Goal: Task Accomplishment & Management: Complete application form

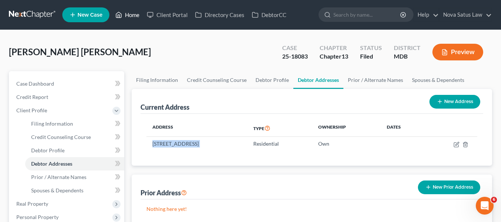
click at [129, 16] on link "Home" at bounding box center [128, 14] width 32 height 13
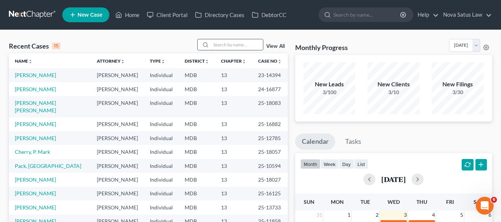
click at [217, 42] on input "search" at bounding box center [237, 44] width 52 height 11
type input "a"
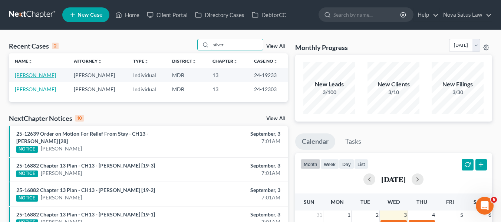
type input "silver"
click at [42, 75] on link "[PERSON_NAME]" at bounding box center [35, 75] width 41 height 6
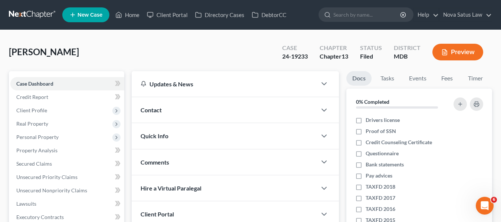
scroll to position [199, 0]
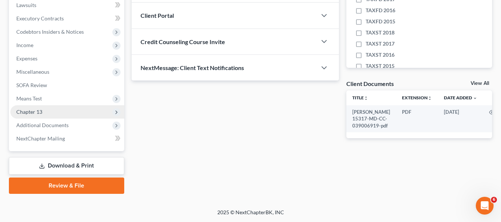
click at [36, 108] on span "Chapter 13" at bounding box center [67, 111] width 114 height 13
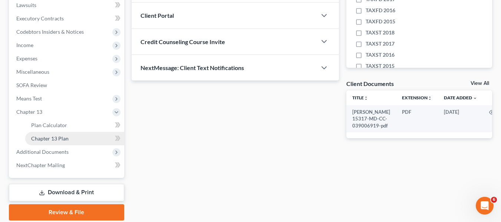
click at [43, 134] on link "Chapter 13 Plan" at bounding box center [74, 138] width 99 height 13
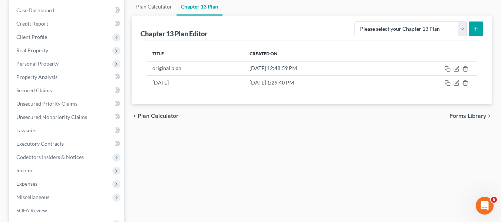
scroll to position [76, 0]
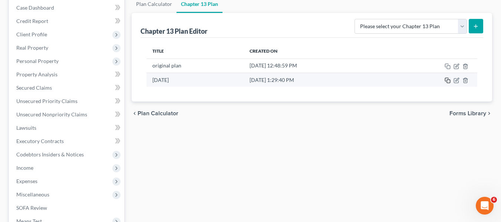
click at [449, 80] on rect "button" at bounding box center [448, 81] width 3 height 3
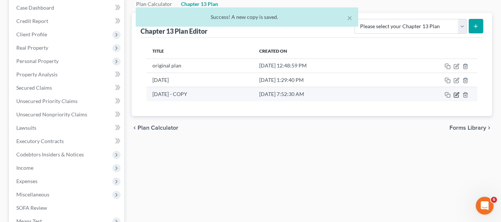
click at [455, 95] on icon "button" at bounding box center [456, 95] width 4 height 4
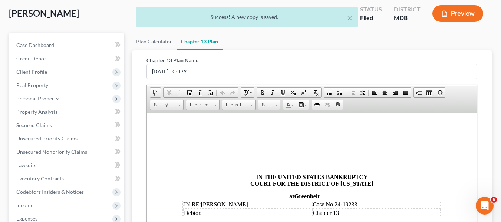
scroll to position [0, 0]
click at [228, 74] on input "[DATE] - COPY" at bounding box center [312, 72] width 330 height 14
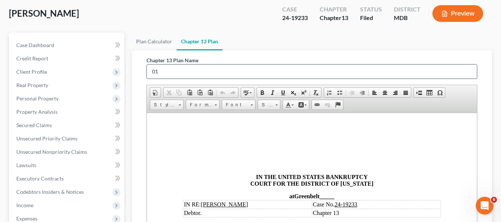
type input "0"
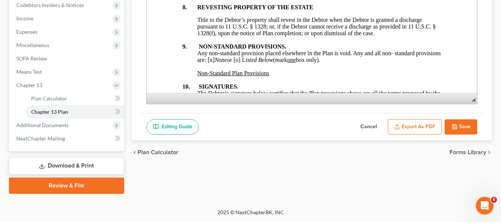
scroll to position [2926, 0]
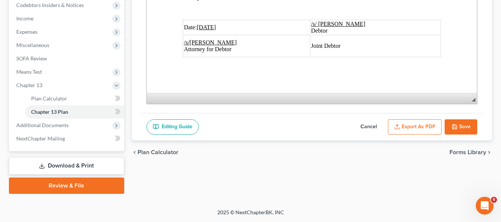
type input "amended plan 090325"
click at [201, 24] on u "[DATE]" at bounding box center [206, 27] width 19 height 6
click at [428, 122] on button "Export as PDF" at bounding box center [415, 127] width 54 height 16
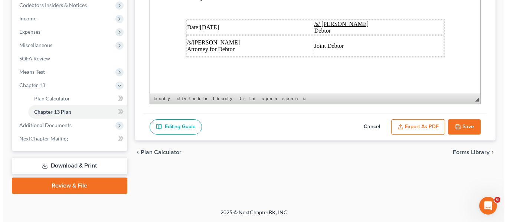
scroll to position [2879, 0]
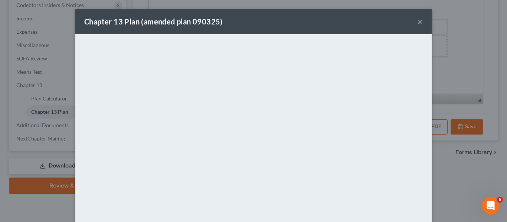
click at [255, 11] on div "Chapter 13 Plan (amended plan 090325) ×" at bounding box center [253, 21] width 356 height 25
click at [420, 22] on button "×" at bounding box center [419, 21] width 5 height 9
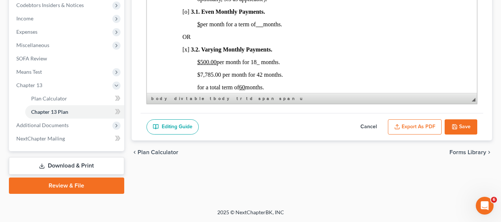
scroll to position [483, 0]
click at [452, 119] on button "Save" at bounding box center [461, 127] width 33 height 16
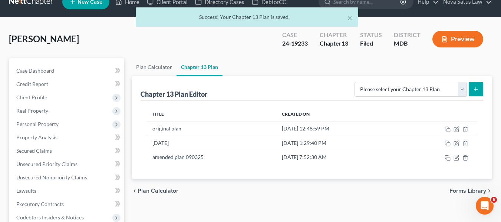
scroll to position [0, 0]
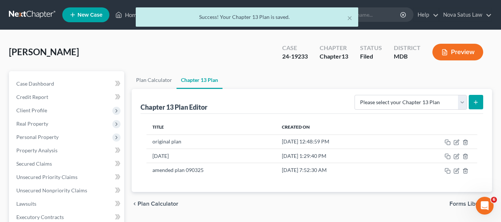
click at [130, 15] on div "× Success! Your Chapter 13 Plan is saved." at bounding box center [246, 18] width 501 height 23
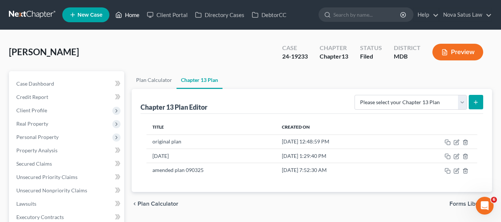
click at [129, 15] on link "Home" at bounding box center [128, 14] width 32 height 13
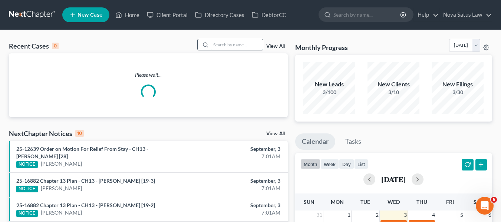
click at [223, 49] on input "search" at bounding box center [237, 44] width 52 height 11
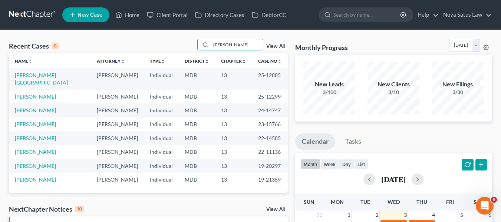
type input "[PERSON_NAME]"
click at [28, 94] on link "[PERSON_NAME]" at bounding box center [35, 97] width 41 height 6
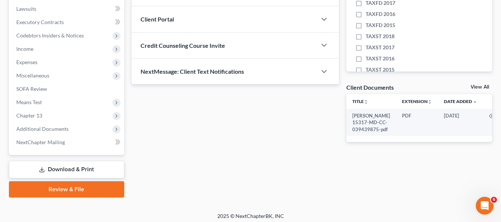
scroll to position [199, 0]
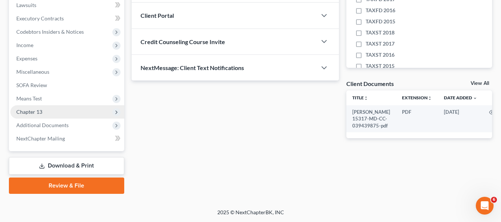
click at [46, 114] on span "Chapter 13" at bounding box center [67, 111] width 114 height 13
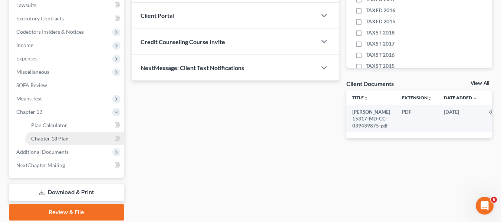
click at [54, 138] on span "Chapter 13 Plan" at bounding box center [49, 138] width 37 height 6
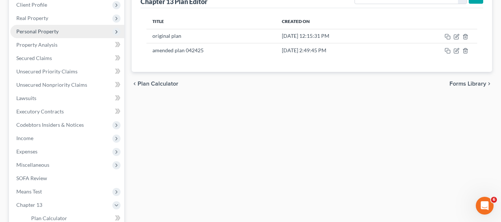
scroll to position [104, 0]
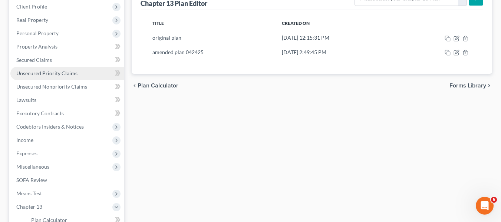
click at [60, 71] on span "Unsecured Priority Claims" at bounding box center [46, 73] width 61 height 6
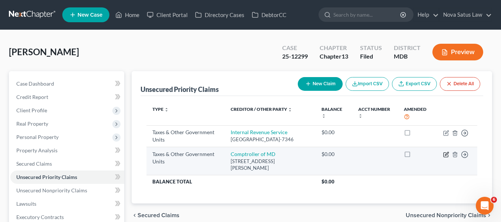
click at [445, 158] on icon "button" at bounding box center [446, 155] width 6 height 6
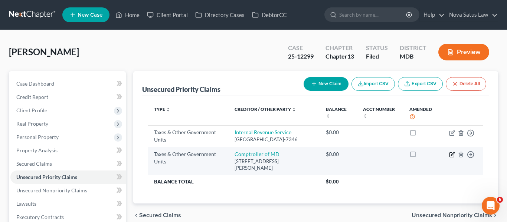
select select "2"
select select "21"
select select "0"
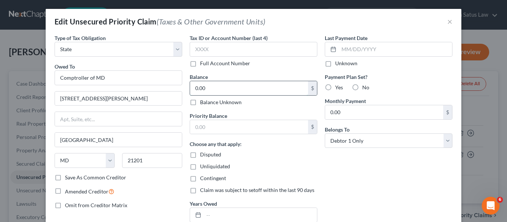
click at [247, 84] on input "0.00" at bounding box center [249, 88] width 118 height 14
type input "3,303"
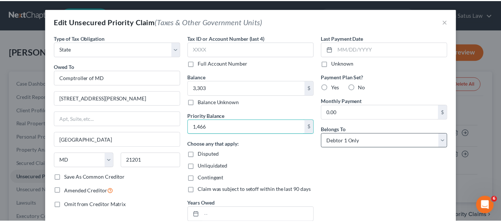
scroll to position [74, 0]
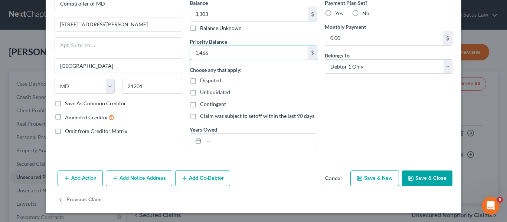
type input "1,466"
click at [411, 177] on icon "button" at bounding box center [411, 179] width 6 height 6
type input "3,303.00"
type input "1,466.00"
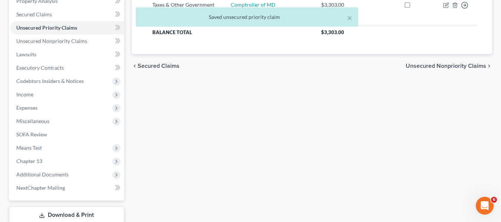
scroll to position [151, 0]
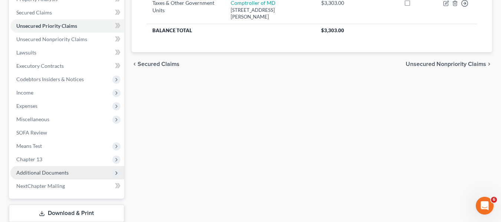
click at [44, 170] on span "Additional Documents" at bounding box center [42, 173] width 52 height 6
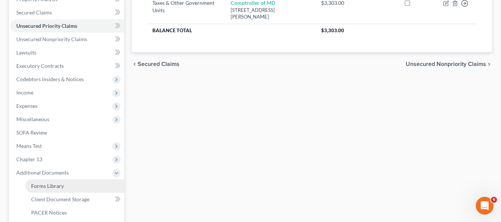
click at [47, 187] on span "Forms Library" at bounding box center [47, 186] width 33 height 6
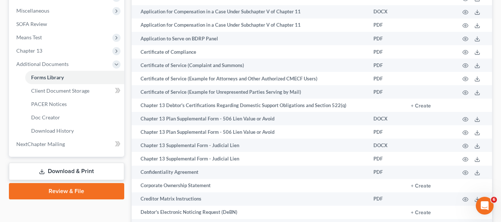
scroll to position [260, 0]
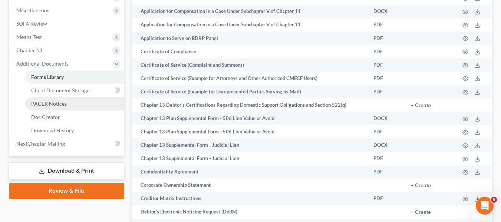
click at [86, 101] on link "PACER Notices" at bounding box center [74, 103] width 99 height 13
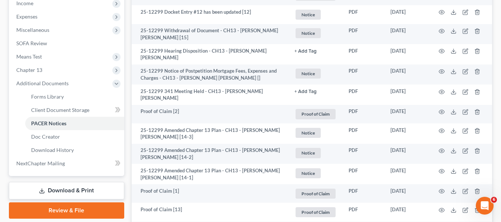
scroll to position [242, 0]
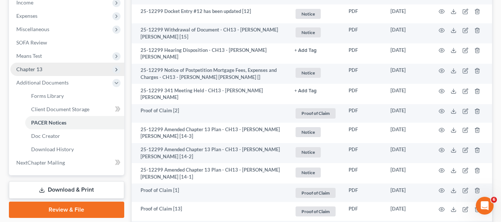
click at [73, 74] on span "Chapter 13" at bounding box center [67, 69] width 114 height 13
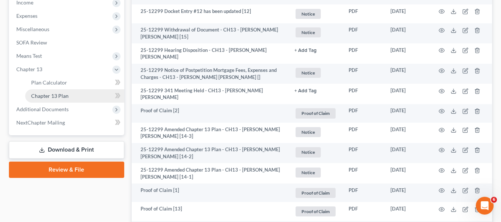
click at [75, 94] on link "Chapter 13 Plan" at bounding box center [74, 95] width 99 height 13
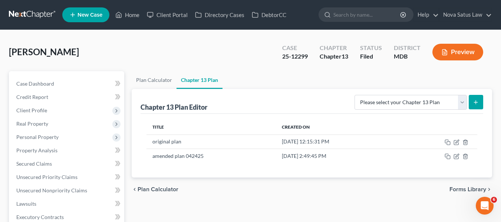
scroll to position [74, 0]
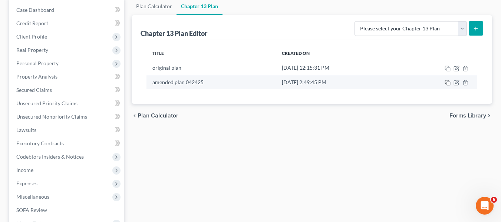
click at [447, 86] on icon "button" at bounding box center [448, 83] width 6 height 6
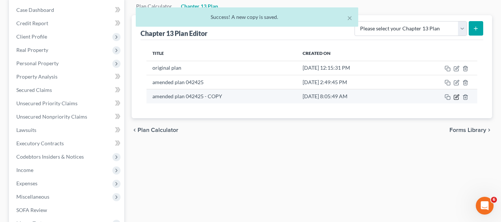
click at [457, 96] on icon "button" at bounding box center [457, 97] width 6 height 6
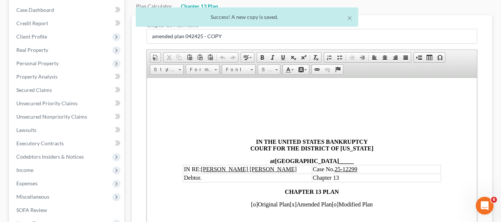
scroll to position [0, 0]
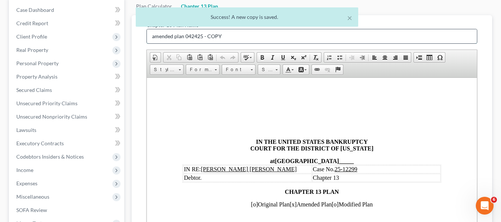
click at [270, 37] on input "amended plan 042425 - COPY" at bounding box center [312, 36] width 330 height 14
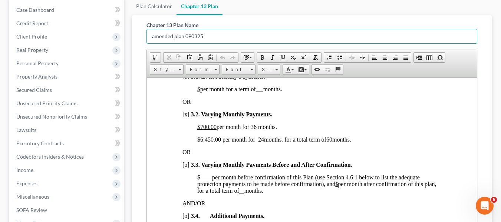
scroll to position [569, 0]
type input "amended plan 090325"
click at [197, 130] on u "$700.00" at bounding box center [206, 127] width 19 height 6
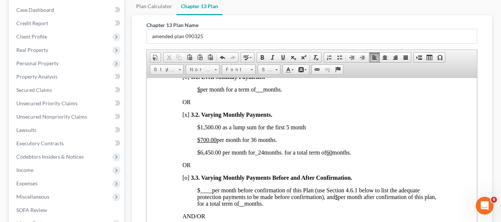
click at [253, 143] on span "$700.00 per month for 36 months" at bounding box center [236, 140] width 78 height 6
click at [206, 155] on span "$6,450.00 per month for _24 months. for a total term of 60 months." at bounding box center [274, 152] width 154 height 6
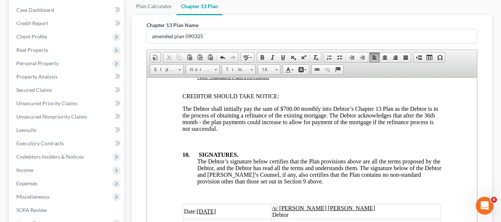
scroll to position [2957, 0]
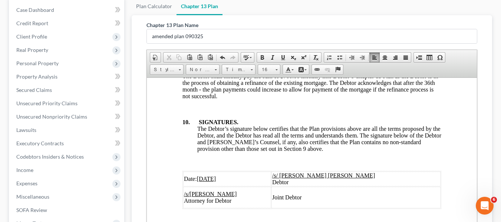
click at [201, 176] on u "[DATE]" at bounding box center [206, 179] width 19 height 6
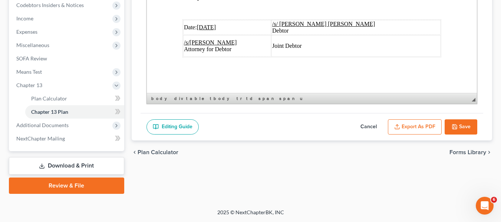
click at [403, 129] on button "Export as PDF" at bounding box center [415, 127] width 54 height 16
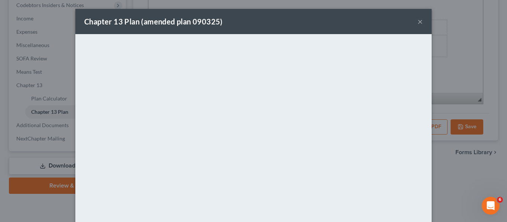
click at [278, 14] on div "Chapter 13 Plan (amended plan 090325) ×" at bounding box center [253, 21] width 356 height 25
click at [418, 21] on button "×" at bounding box center [419, 21] width 5 height 9
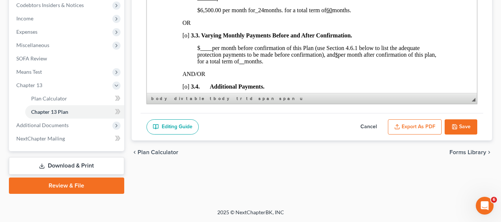
scroll to position [560, 0]
click at [452, 129] on icon "button" at bounding box center [455, 127] width 6 height 6
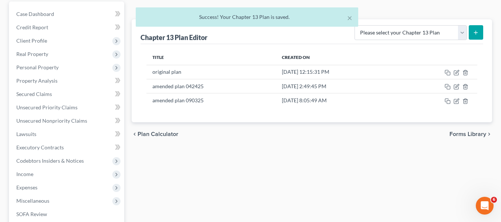
scroll to position [0, 0]
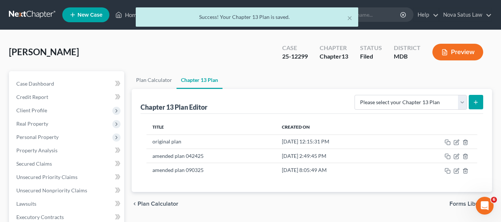
click at [128, 14] on div "× Success! Your Chapter 13 Plan is saved." at bounding box center [246, 18] width 501 height 23
click at [129, 15] on div "Home New Case Client Portal Directory Cases DebtorCC Nova Satus Law [PERSON_NAM…" at bounding box center [250, 224] width 501 height 448
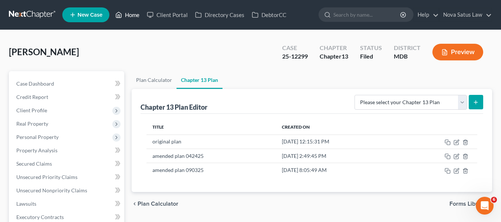
click at [129, 16] on link "Home" at bounding box center [128, 14] width 32 height 13
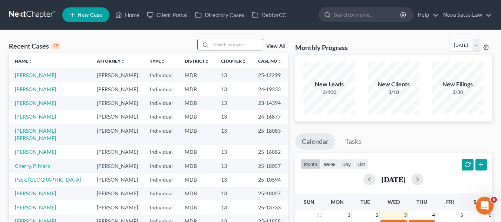
click at [236, 44] on input "search" at bounding box center [237, 44] width 52 height 11
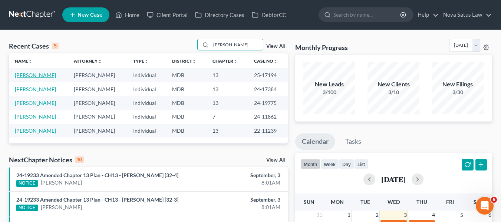
type input "[PERSON_NAME]"
click at [43, 77] on link "[PERSON_NAME]" at bounding box center [35, 75] width 41 height 6
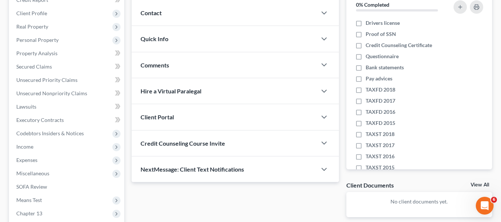
scroll to position [98, 0]
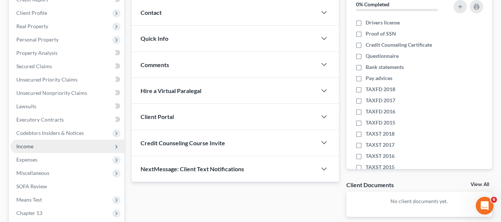
click at [24, 147] on span "Income" at bounding box center [24, 146] width 17 height 6
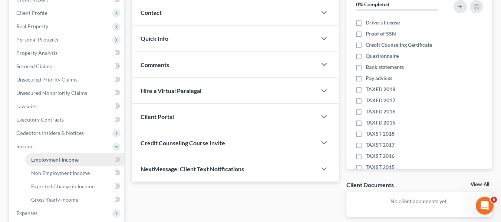
click at [36, 157] on span "Employment Income" at bounding box center [54, 160] width 47 height 6
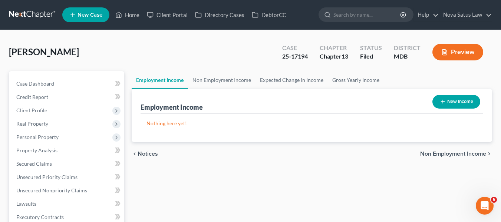
click at [458, 97] on button "New Income" at bounding box center [457, 102] width 48 height 14
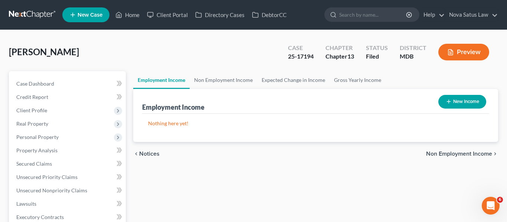
select select "0"
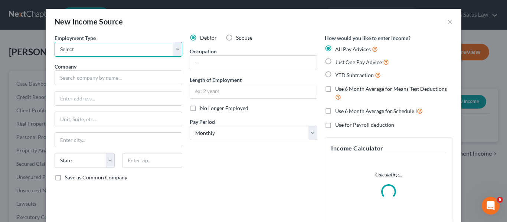
click at [165, 50] on select "Select Full or [DEMOGRAPHIC_DATA] Employment Self Employment" at bounding box center [119, 49] width 128 height 15
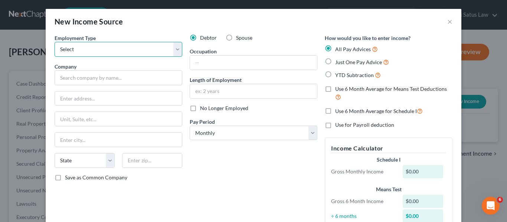
select select "0"
click at [55, 42] on select "Select Full or [DEMOGRAPHIC_DATA] Employment Self Employment" at bounding box center [119, 49] width 128 height 15
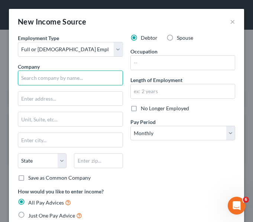
click at [53, 74] on input "text" at bounding box center [70, 77] width 105 height 15
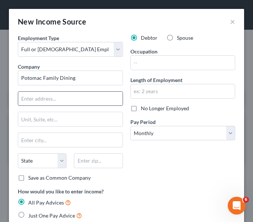
click at [47, 103] on input "text" at bounding box center [70, 99] width 104 height 14
type input "Potomac Family Dining"
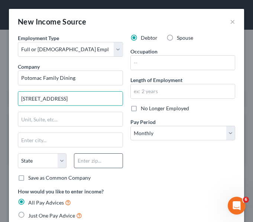
type input "[STREET_ADDRESS]"
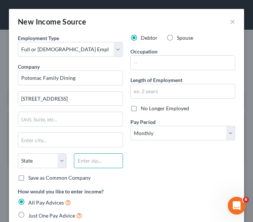
click at [77, 161] on input "text" at bounding box center [98, 160] width 49 height 15
type input "23112"
type input "Midlothian"
select select "48"
click at [134, 142] on div "Debtor Spouse Occupation Length of Employment No Longer Employed Pay Period * S…" at bounding box center [183, 110] width 112 height 153
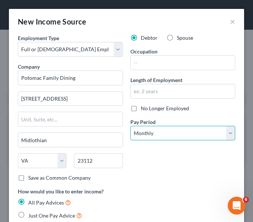
click at [190, 134] on select "Select Monthly Twice Monthly Every Other Week Weekly" at bounding box center [182, 133] width 105 height 15
select select "2"
click at [130, 126] on select "Select Monthly Twice Monthly Every Other Week Weekly" at bounding box center [182, 133] width 105 height 15
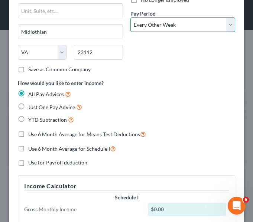
scroll to position [109, 0]
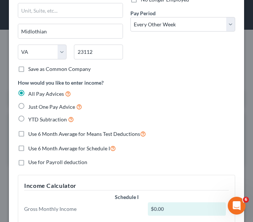
click at [28, 105] on label "Just One Pay Advice" at bounding box center [55, 106] width 54 height 9
click at [31, 105] on input "Just One Pay Advice" at bounding box center [33, 104] width 5 height 5
radio input "true"
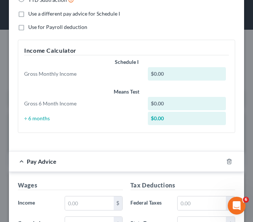
scroll to position [229, 0]
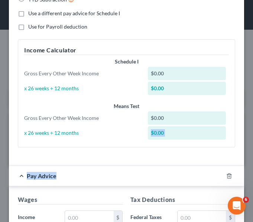
drag, startPoint x: 146, startPoint y: 161, endPoint x: 147, endPoint y: 135, distance: 26.3
click at [147, 135] on form "Employment Type * Select Full or [DEMOGRAPHIC_DATA] Employment Self Employment …" at bounding box center [126, 165] width 217 height 718
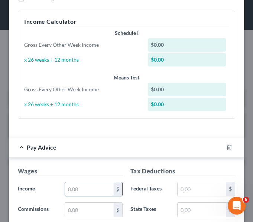
click at [68, 188] on input "text" at bounding box center [89, 189] width 48 height 14
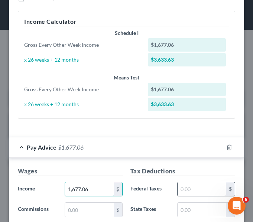
type input "1,677.06"
click at [182, 187] on input "text" at bounding box center [201, 189] width 48 height 14
type input "122.84"
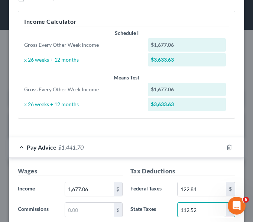
type input "112.52"
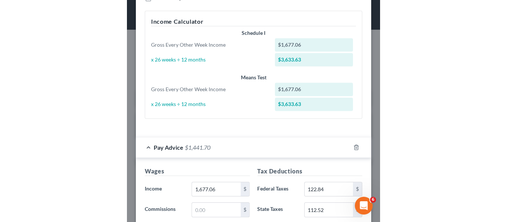
scroll to position [377, 0]
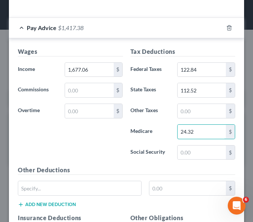
type input "24.32"
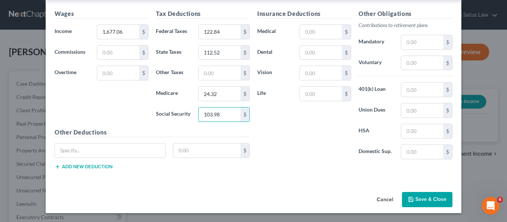
scroll to position [264, 0]
type input "103.98"
click at [411, 200] on icon "button" at bounding box center [411, 200] width 6 height 6
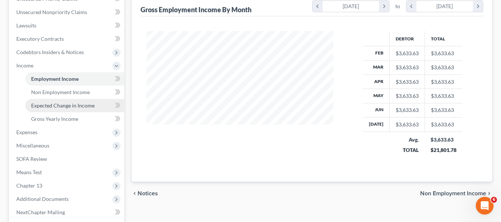
scroll to position [179, 0]
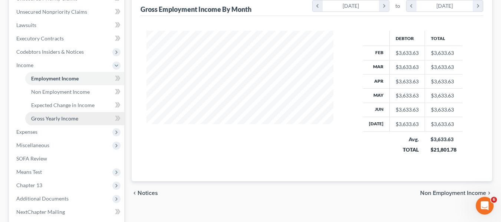
click at [77, 115] on link "Gross Yearly Income" at bounding box center [74, 118] width 99 height 13
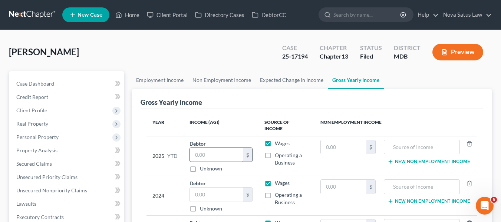
click at [206, 148] on input "text" at bounding box center [217, 155] width 54 height 14
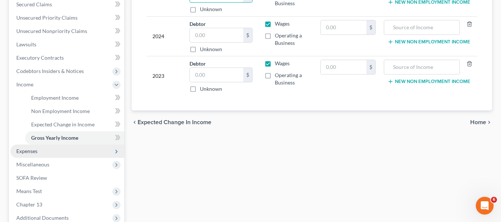
scroll to position [160, 0]
type input "26,849"
click at [60, 149] on span "Expenses" at bounding box center [67, 150] width 114 height 13
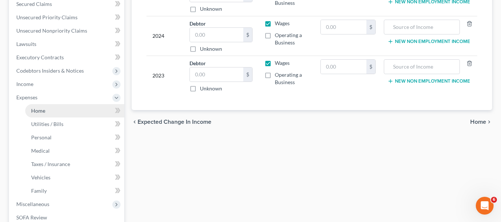
click at [46, 114] on link "Home" at bounding box center [74, 110] width 99 height 13
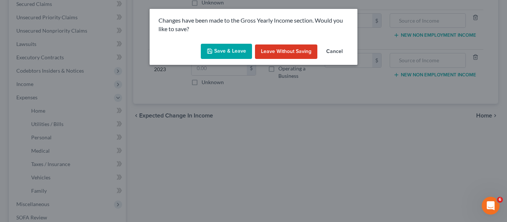
click at [223, 51] on button "Save & Leave" at bounding box center [226, 52] width 51 height 16
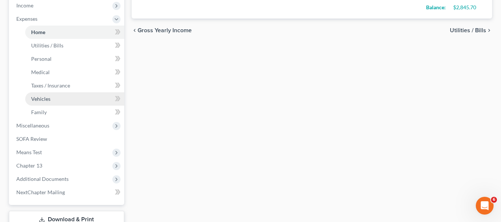
scroll to position [290, 0]
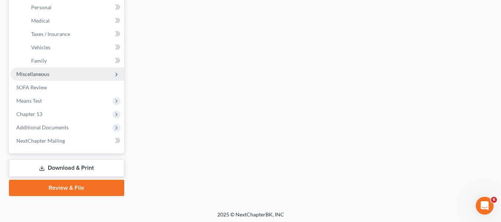
click at [44, 72] on span "Miscellaneous" at bounding box center [32, 74] width 33 height 6
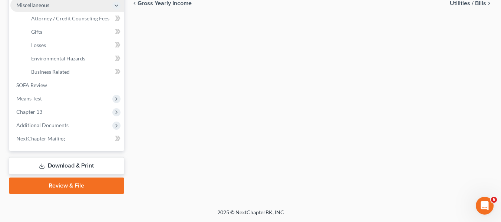
scroll to position [266, 0]
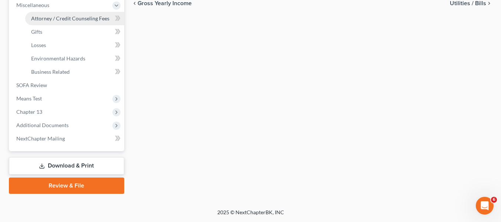
click at [49, 19] on span "Attorney / Credit Counseling Fees" at bounding box center [70, 18] width 78 height 6
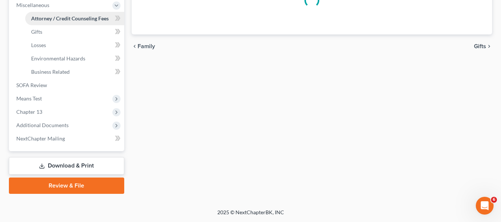
scroll to position [40, 0]
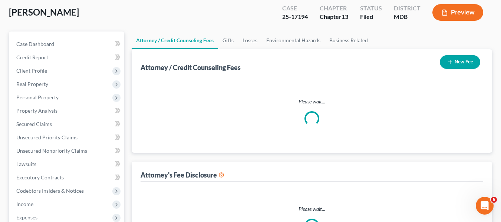
select select "2"
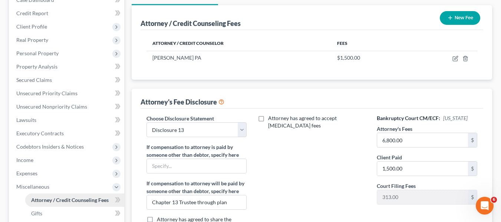
scroll to position [0, 0]
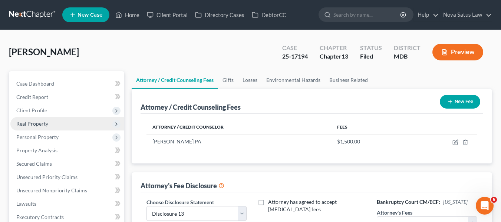
click at [35, 122] on span "Real Property" at bounding box center [32, 124] width 32 height 6
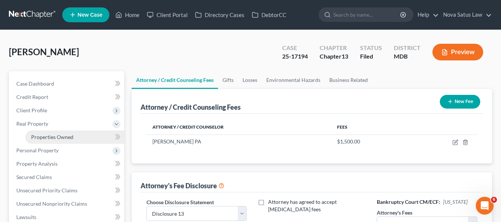
click at [45, 133] on link "Properties Owned" at bounding box center [74, 137] width 99 height 13
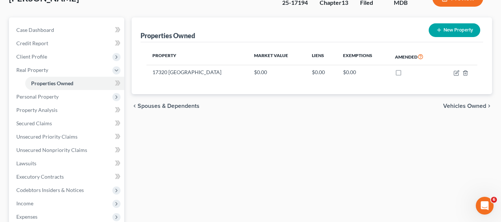
scroll to position [56, 0]
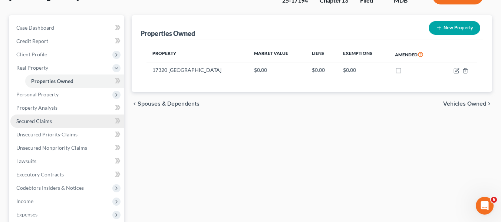
click at [41, 125] on link "Secured Claims" at bounding box center [67, 121] width 114 height 13
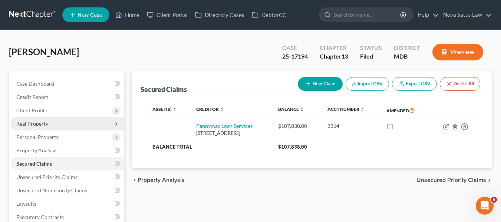
click at [40, 124] on span "Real Property" at bounding box center [32, 124] width 32 height 6
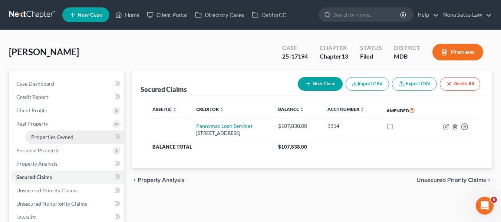
click at [48, 134] on span "Properties Owned" at bounding box center [52, 137] width 42 height 6
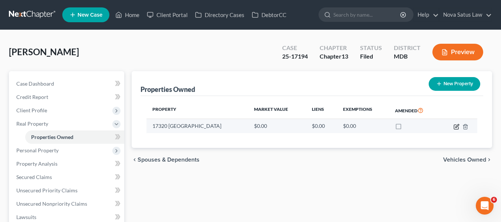
click at [457, 125] on icon "button" at bounding box center [457, 125] width 3 height 3
select select "21"
select select "0"
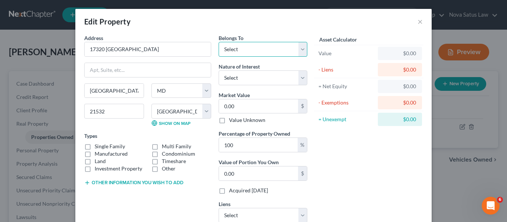
click at [246, 47] on select "Select Debtor 1 Only Debtor 2 Only Debtor 1 And Debtor 2 Only At Least One Of T…" at bounding box center [263, 49] width 89 height 15
select select "0"
click at [219, 42] on select "Select Debtor 1 Only Debtor 2 Only Debtor 1 And Debtor 2 Only At Least One Of T…" at bounding box center [263, 49] width 89 height 15
click at [249, 76] on select "Select Fee Simple Joint Tenant Life Estate Equitable Interest Future Interest T…" at bounding box center [263, 77] width 89 height 15
select select "0"
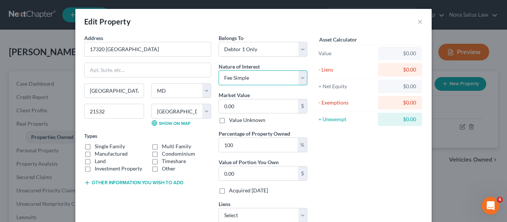
click at [219, 70] on select "Select Fee Simple Joint Tenant Life Estate Equitable Interest Future Interest T…" at bounding box center [263, 77] width 89 height 15
click at [242, 111] on input "0.00" at bounding box center [258, 106] width 79 height 14
type input "9"
type input "9.00"
type input "95"
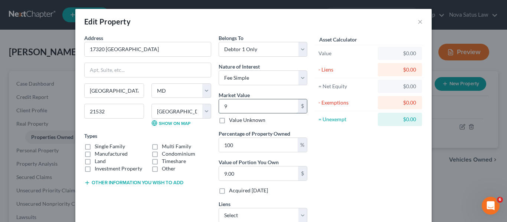
type input "95.00"
type input "950"
type input "950.00"
type input "9500"
type input "9,500.00"
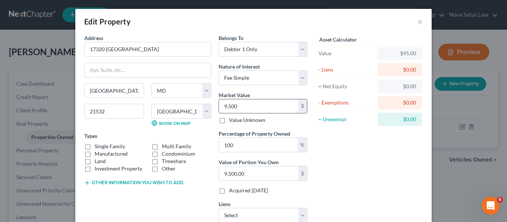
type input "9,5000"
type input "95,000.00"
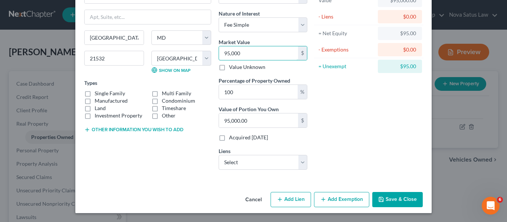
type input "95,000"
click at [387, 202] on button "Save & Close" at bounding box center [397, 200] width 50 height 16
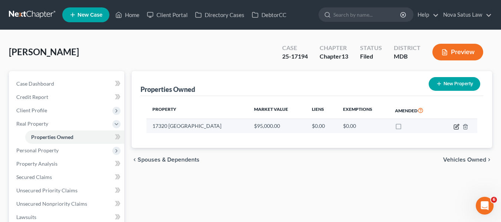
click at [457, 128] on icon "button" at bounding box center [457, 127] width 6 height 6
select select "21"
select select "0"
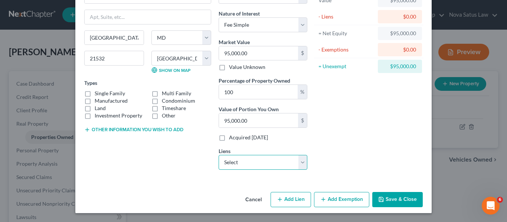
click at [279, 164] on select "Select Pennymac Loan Services - $107,838.00" at bounding box center [263, 162] width 89 height 15
select select "4"
select select "0"
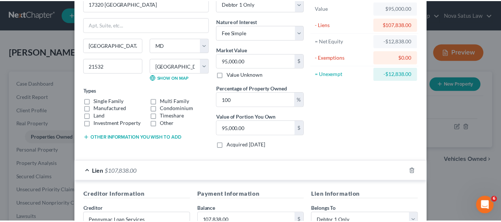
scroll to position [209, 0]
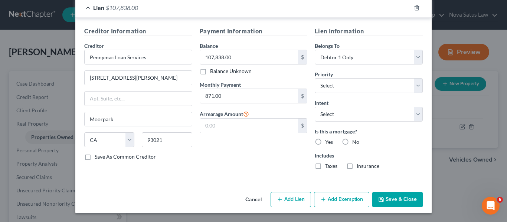
click at [388, 199] on button "Save & Close" at bounding box center [397, 200] width 50 height 16
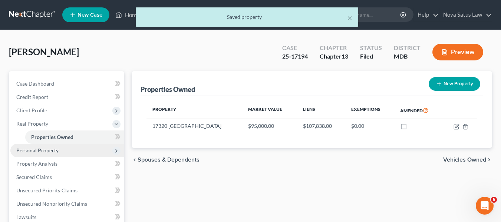
click at [47, 150] on span "Personal Property" at bounding box center [37, 150] width 42 height 6
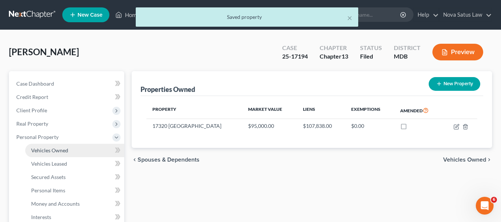
click at [47, 149] on span "Vehicles Owned" at bounding box center [49, 150] width 37 height 6
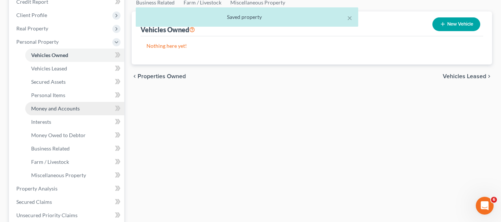
scroll to position [96, 0]
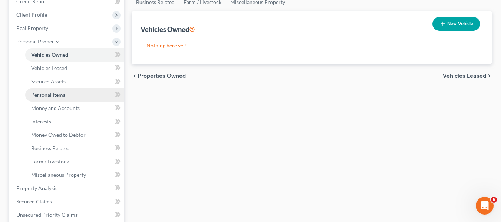
click at [62, 96] on span "Personal Items" at bounding box center [48, 95] width 34 height 6
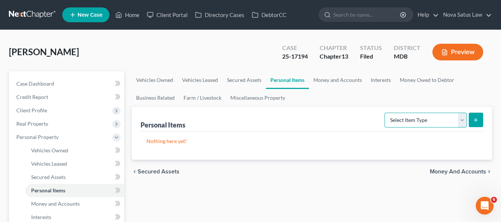
click at [461, 118] on select "Select Item Type Clothing Collectibles Of Value Electronics Firearms Household …" at bounding box center [426, 120] width 82 height 15
select select "household_goods"
click at [386, 113] on select "Select Item Type Clothing Collectibles Of Value Electronics Firearms Household …" at bounding box center [426, 120] width 82 height 15
click at [474, 121] on icon "submit" at bounding box center [476, 120] width 6 height 6
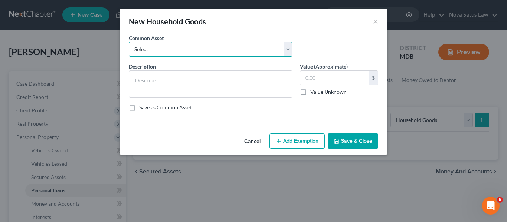
click at [252, 49] on select "Select All household goods and furnishings" at bounding box center [211, 49] width 164 height 15
select select "0"
click at [129, 42] on select "Select All household goods and furnishings" at bounding box center [211, 49] width 164 height 15
type textarea "All household goods and furnishings"
type input "1,500.00"
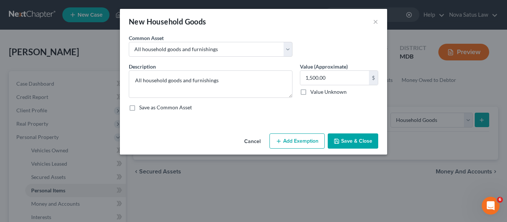
click at [281, 141] on icon "button" at bounding box center [279, 141] width 6 height 6
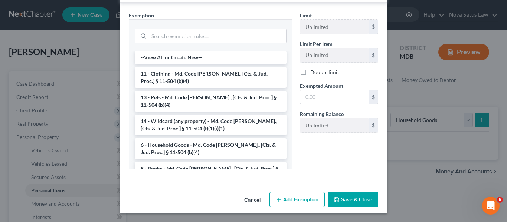
scroll to position [39, 0]
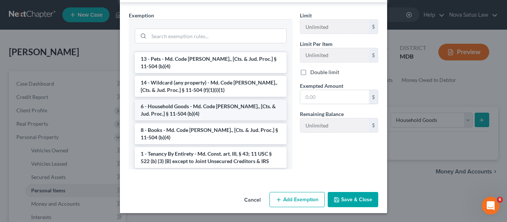
click at [219, 113] on li "6 - Household Goods - Md. Code [PERSON_NAME]., [Cts. & Jud. Proc.] § 11-504 (b)…" at bounding box center [211, 110] width 152 height 21
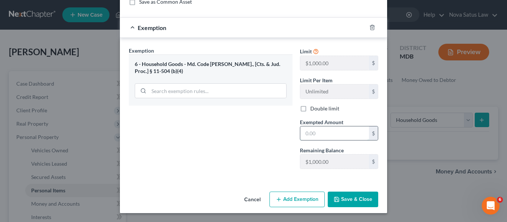
click at [335, 129] on input "text" at bounding box center [334, 134] width 69 height 14
type input "1,000"
click at [295, 201] on button "Add Exemption" at bounding box center [296, 200] width 55 height 16
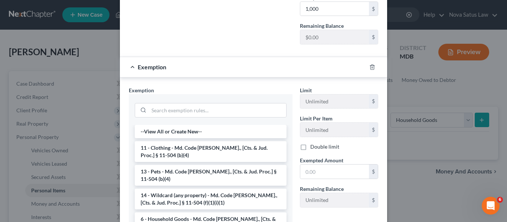
scroll to position [231, 0]
click at [222, 193] on li "14 - Wildcard (any property) - Md. Code [PERSON_NAME]., [Cts. & Jud. Proc.] § 1…" at bounding box center [211, 198] width 152 height 21
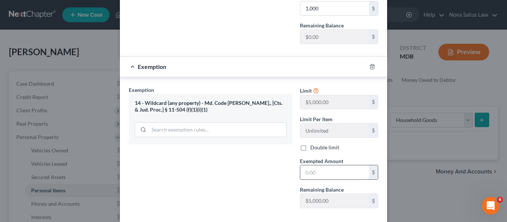
click at [330, 171] on input "text" at bounding box center [334, 172] width 69 height 14
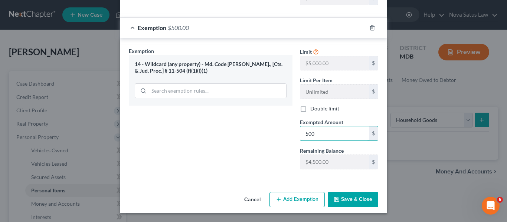
type input "500"
click at [288, 201] on button "Add Exemption" at bounding box center [296, 200] width 55 height 16
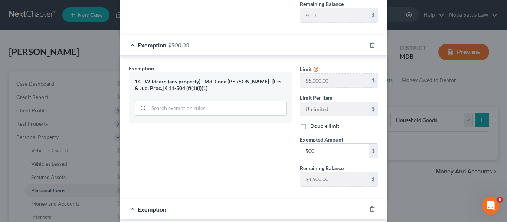
scroll to position [393, 0]
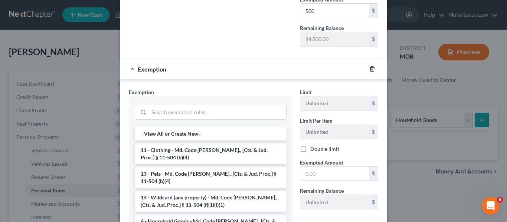
click at [370, 68] on icon "button" at bounding box center [371, 69] width 3 height 5
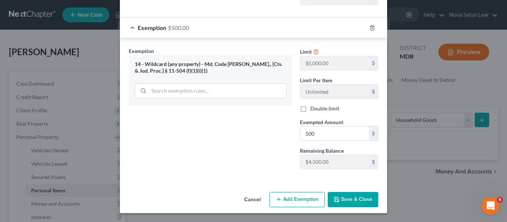
click at [355, 199] on button "Save & Close" at bounding box center [353, 200] width 50 height 16
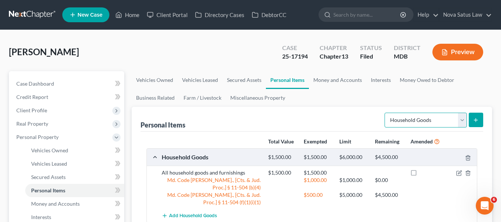
click at [459, 122] on select "Select Item Type Clothing Collectibles Of Value Electronics Firearms Household …" at bounding box center [426, 120] width 82 height 15
select select "electronics"
click at [386, 113] on select "Select Item Type Clothing Collectibles Of Value Electronics Firearms Household …" at bounding box center [426, 120] width 82 height 15
click at [476, 115] on button "submit" at bounding box center [476, 120] width 14 height 14
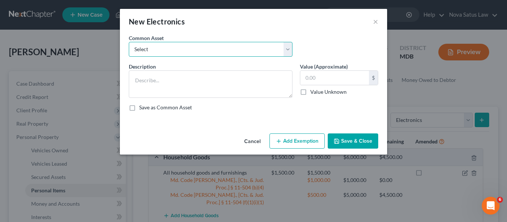
click at [247, 46] on select "Select All electronics including TV's computers music equipment etc" at bounding box center [211, 49] width 164 height 15
select select "0"
click at [129, 42] on select "Select All electronics including TV's computers music equipment etc" at bounding box center [211, 49] width 164 height 15
type textarea "All electronics including TV's computers music equipment etc"
type input "500.00"
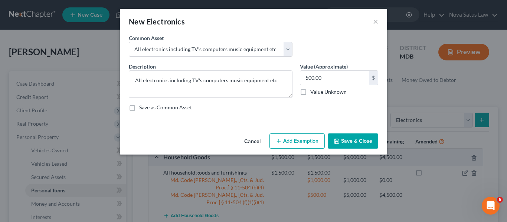
drag, startPoint x: 297, startPoint y: 139, endPoint x: 216, endPoint y: 103, distance: 88.7
click at [216, 103] on div "New Electronics × An exemption set must first be selected from the Filing Infor…" at bounding box center [253, 82] width 267 height 146
click at [282, 140] on button "Add Exemption" at bounding box center [296, 142] width 55 height 16
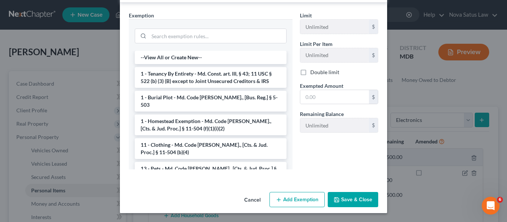
scroll to position [71, 0]
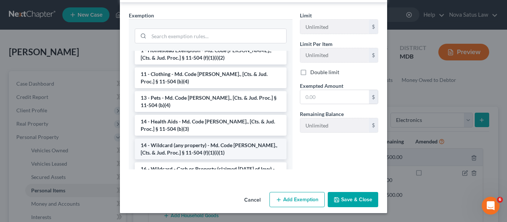
click at [205, 144] on li "14 - Wildcard (any property) - Md. Code [PERSON_NAME]., [Cts. & Jud. Proc.] § 1…" at bounding box center [211, 149] width 152 height 21
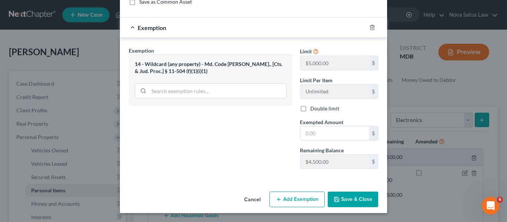
scroll to position [106, 0]
click at [323, 127] on input "text" at bounding box center [334, 134] width 69 height 14
type input "500"
click at [337, 197] on icon "button" at bounding box center [337, 200] width 6 height 6
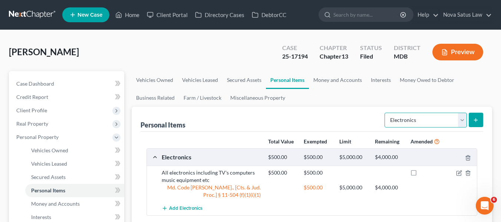
click at [409, 119] on select "Select Item Type Clothing Collectibles Of Value Electronics Firearms Household …" at bounding box center [426, 120] width 82 height 15
select select "clothing"
click at [386, 113] on select "Select Item Type Clothing Collectibles Of Value Electronics Firearms Household …" at bounding box center [426, 120] width 82 height 15
click at [476, 117] on icon "submit" at bounding box center [476, 120] width 6 height 6
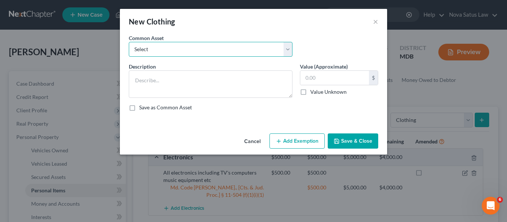
click at [251, 46] on select "Select All articles of clothing including shoes and outerwear" at bounding box center [211, 49] width 164 height 15
select select "0"
click at [129, 42] on select "Select All articles of clothing including shoes and outerwear" at bounding box center [211, 49] width 164 height 15
type textarea "All articles of clothing including shoes and outerwear"
type input "300.00"
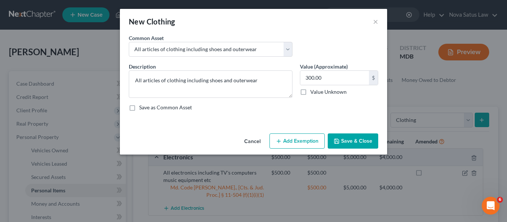
click at [308, 139] on button "Add Exemption" at bounding box center [296, 142] width 55 height 16
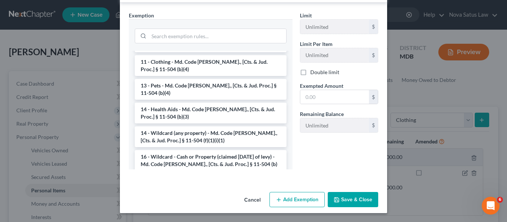
scroll to position [107, 0]
click at [194, 127] on li "14 - Wildcard (any property) - Md. Code [PERSON_NAME]., [Cts. & Jud. Proc.] § 1…" at bounding box center [211, 136] width 152 height 21
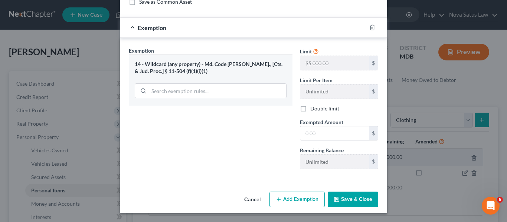
scroll to position [106, 0]
click at [325, 136] on input "text" at bounding box center [334, 134] width 69 height 14
type input "300"
click at [340, 197] on button "Save & Close" at bounding box center [353, 200] width 50 height 16
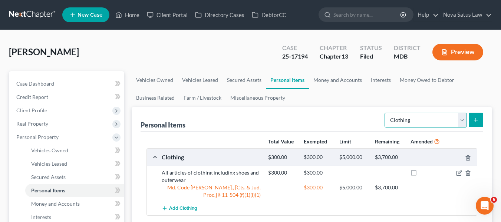
click at [410, 126] on select "Select Item Type Clothing Collectibles Of Value Electronics Firearms Household …" at bounding box center [426, 120] width 82 height 15
select select "jewelry"
click at [386, 113] on select "Select Item Type Clothing Collectibles Of Value Electronics Firearms Household …" at bounding box center [426, 120] width 82 height 15
click at [473, 127] on button "submit" at bounding box center [476, 120] width 14 height 14
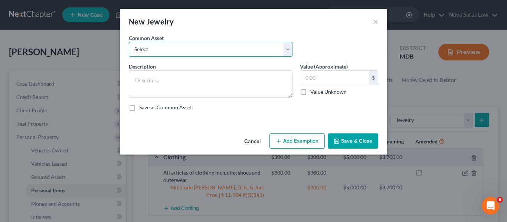
click at [252, 51] on select "Select All jewelry including rings watches bracelets earrings etc" at bounding box center [211, 49] width 164 height 15
select select "0"
click at [129, 42] on select "Select All jewelry including rings watches bracelets earrings etc" at bounding box center [211, 49] width 164 height 15
type textarea "All jewelry including rings watches bracelets earrings etc"
type input "150.00"
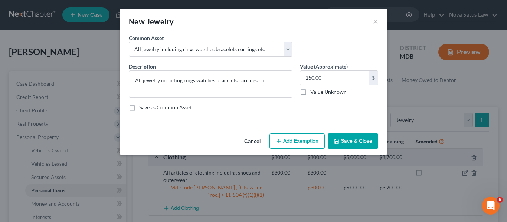
click at [299, 137] on button "Add Exemption" at bounding box center [296, 142] width 55 height 16
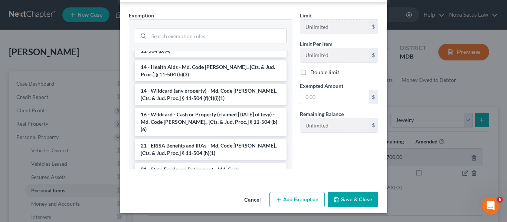
scroll to position [126, 0]
click at [215, 88] on li "14 - Wildcard (any property) - Md. Code [PERSON_NAME]., [Cts. & Jud. Proc.] § 1…" at bounding box center [211, 94] width 152 height 21
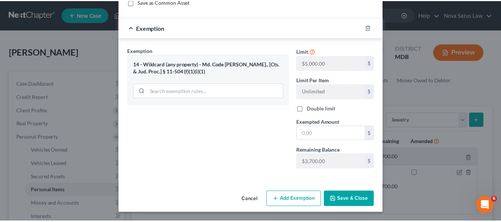
scroll to position [106, 0]
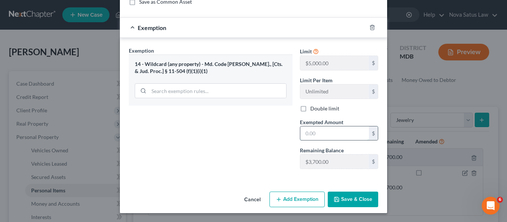
click at [340, 137] on input "text" at bounding box center [334, 134] width 69 height 14
type input "150"
click at [357, 198] on button "Save & Close" at bounding box center [353, 200] width 50 height 16
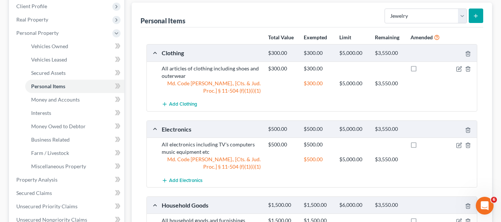
scroll to position [105, 0]
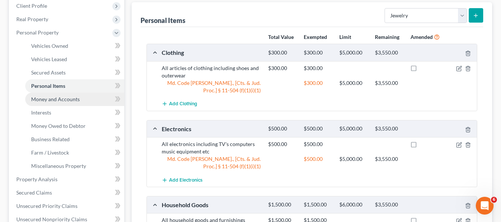
click at [50, 95] on link "Money and Accounts" at bounding box center [74, 99] width 99 height 13
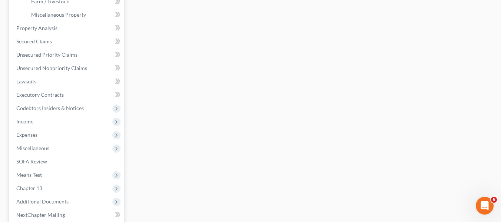
scroll to position [256, 0]
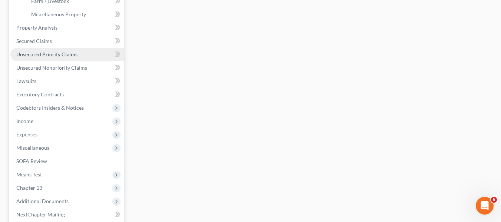
click at [42, 48] on link "Unsecured Priority Claims" at bounding box center [67, 54] width 114 height 13
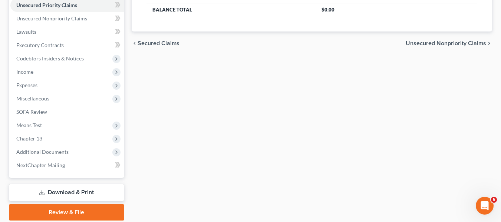
scroll to position [175, 0]
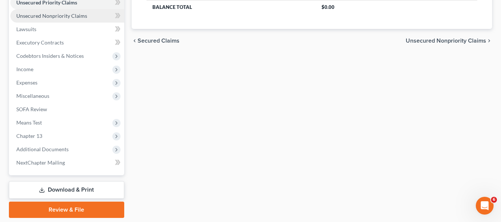
click at [56, 16] on span "Unsecured Nonpriority Claims" at bounding box center [51, 16] width 71 height 6
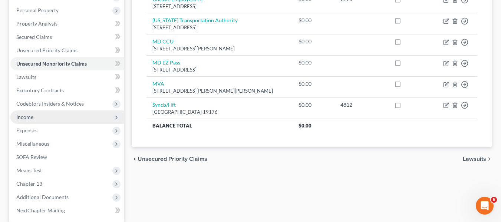
scroll to position [127, 0]
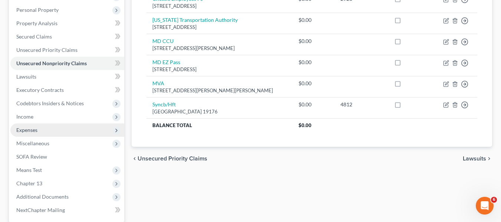
click at [21, 129] on span "Expenses" at bounding box center [26, 130] width 21 height 6
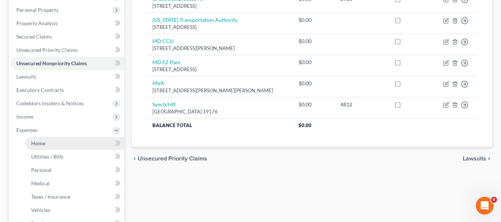
click at [35, 140] on link "Home" at bounding box center [74, 143] width 99 height 13
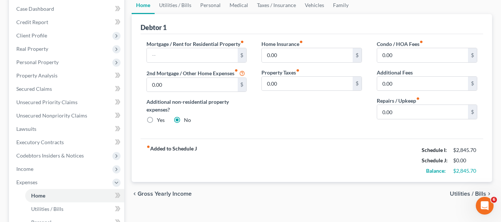
scroll to position [75, 0]
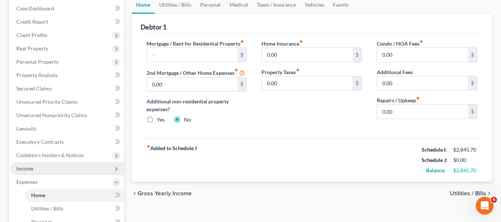
click at [37, 167] on span "Income" at bounding box center [67, 168] width 114 height 13
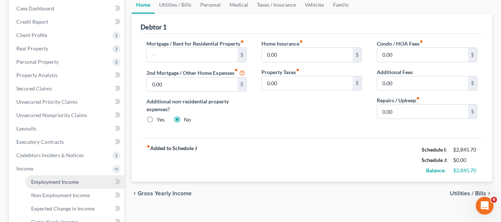
click at [47, 178] on link "Employment Income" at bounding box center [74, 182] width 99 height 13
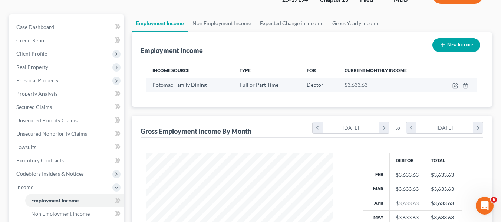
scroll to position [58, 0]
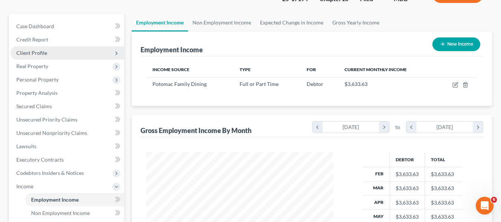
click at [45, 55] on span "Client Profile" at bounding box center [31, 53] width 31 height 6
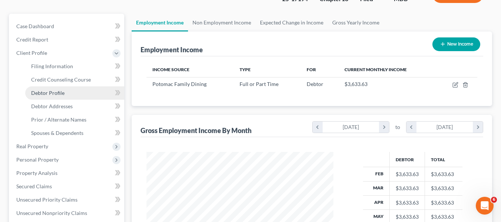
click at [57, 93] on span "Debtor Profile" at bounding box center [47, 93] width 33 height 6
select select "0"
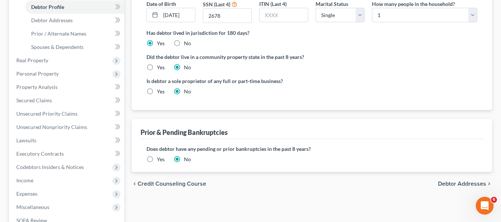
scroll to position [144, 0]
click at [52, 72] on span "Personal Property" at bounding box center [37, 73] width 42 height 6
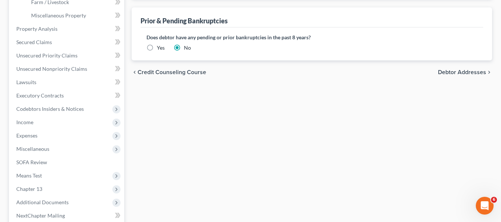
scroll to position [256, 0]
click at [37, 131] on span "Expenses" at bounding box center [67, 135] width 114 height 13
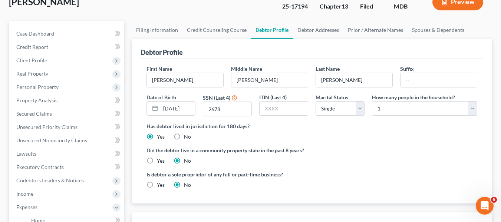
scroll to position [50, 0]
click at [35, 84] on span "Personal Property" at bounding box center [37, 87] width 42 height 6
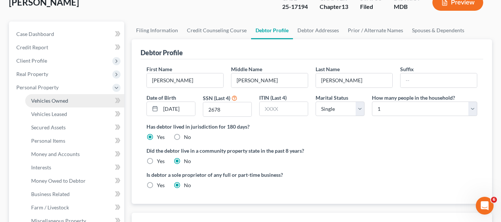
click at [43, 98] on span "Vehicles Owned" at bounding box center [49, 101] width 37 height 6
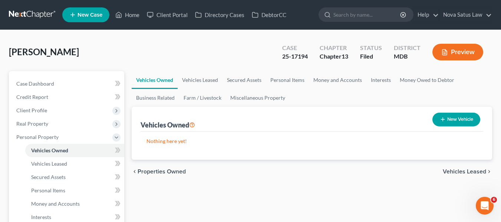
click at [441, 118] on icon "button" at bounding box center [443, 120] width 6 height 6
select select "0"
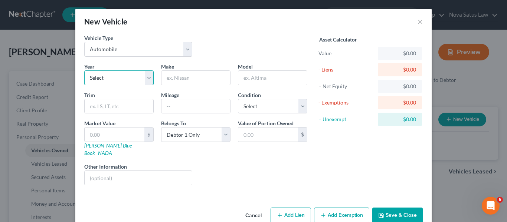
click at [116, 76] on select "Select 2026 2025 2024 2023 2022 2021 2020 2019 2018 2017 2016 2015 2014 2013 20…" at bounding box center [118, 77] width 69 height 15
click at [117, 78] on select "Select 2026 2025 2024 2023 2022 2021 2020 2019 2018 2017 2016 2015 2014 2013 20…" at bounding box center [118, 77] width 69 height 15
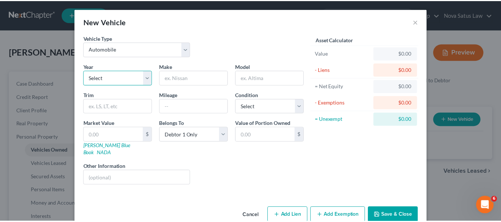
scroll to position [9, 0]
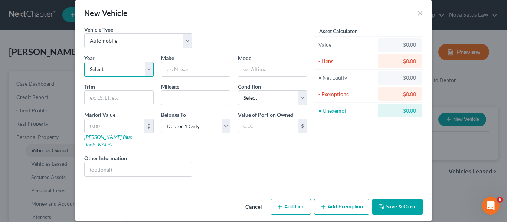
click at [116, 71] on select "Select 2026 2025 2024 2023 2022 2021 2020 2019 2018 2017 2016 2015 2014 2013 20…" at bounding box center [118, 69] width 69 height 15
select select "24"
click at [84, 62] on select "Select 2026 2025 2024 2023 2022 2021 2020 2019 2018 2017 2016 2015 2014 2013 20…" at bounding box center [118, 69] width 69 height 15
click at [174, 72] on input "text" at bounding box center [195, 69] width 69 height 14
type input "Chevrolet"
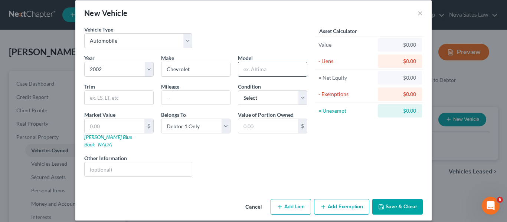
click at [282, 73] on input "text" at bounding box center [272, 69] width 69 height 14
type input "S10"
click at [262, 95] on select "Select Excellent Very Good Good Fair Poor" at bounding box center [272, 98] width 69 height 15
select select "2"
click at [238, 91] on select "Select Excellent Very Good Good Fair Poor" at bounding box center [272, 98] width 69 height 15
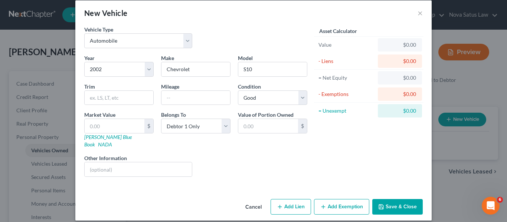
click at [391, 204] on button "Save & Close" at bounding box center [397, 207] width 50 height 16
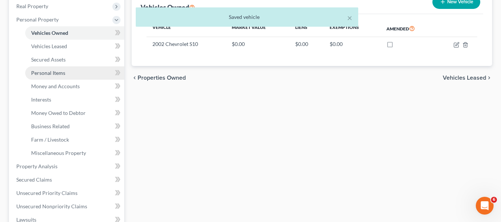
scroll to position [118, 0]
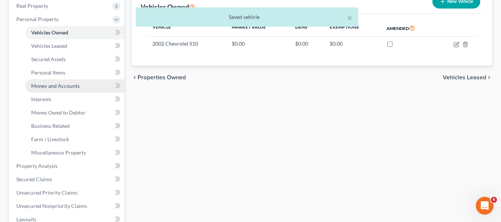
click at [78, 83] on span "Money and Accounts" at bounding box center [55, 86] width 49 height 6
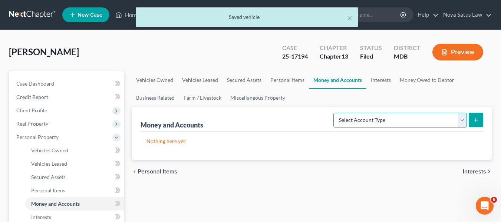
click at [404, 124] on select "Select Account Type Brokerage Cash on Hand Certificates of Deposit Checking Acc…" at bounding box center [401, 120] width 134 height 15
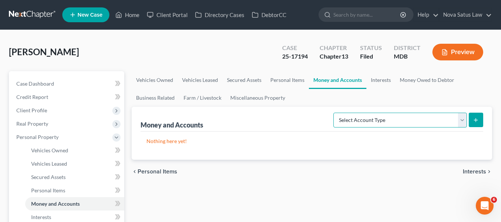
select select "checking"
click at [335, 113] on select "Select Account Type Brokerage Cash on Hand Certificates of Deposit Checking Acc…" at bounding box center [401, 120] width 134 height 15
click at [475, 123] on icon "submit" at bounding box center [476, 120] width 6 height 6
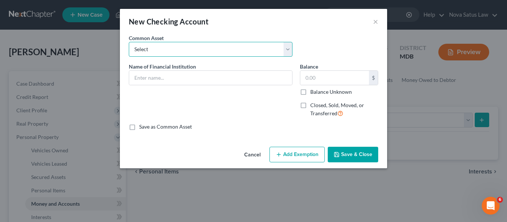
click at [206, 45] on select "Select HarCO FCU balance as of" at bounding box center [211, 49] width 164 height 15
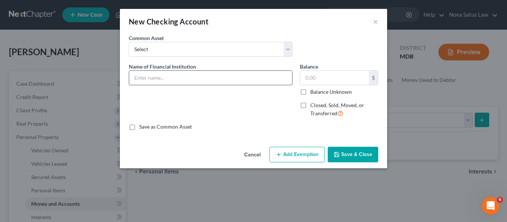
click at [191, 81] on input "text" at bounding box center [210, 78] width 163 height 14
type input "M&T balance as of"
click at [341, 152] on button "Save & Close" at bounding box center [353, 155] width 50 height 16
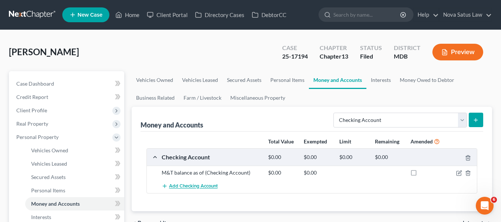
click at [199, 185] on span "Add Checking Account" at bounding box center [193, 187] width 49 height 6
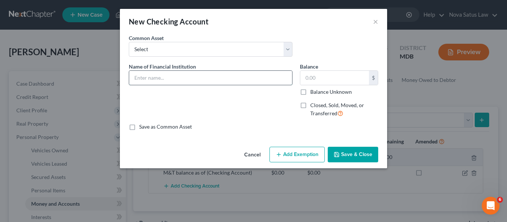
click at [151, 81] on input "text" at bounding box center [210, 78] width 163 height 14
type input "Chessie FCU"
click at [363, 151] on button "Save & Close" at bounding box center [353, 155] width 50 height 16
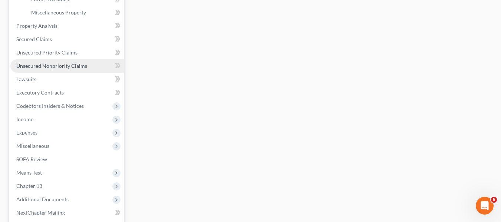
scroll to position [259, 0]
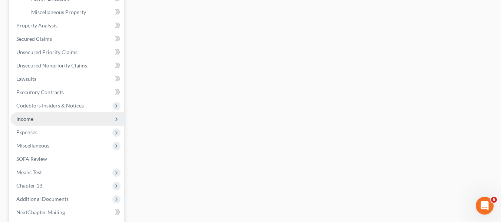
click at [50, 117] on span "Income" at bounding box center [67, 118] width 114 height 13
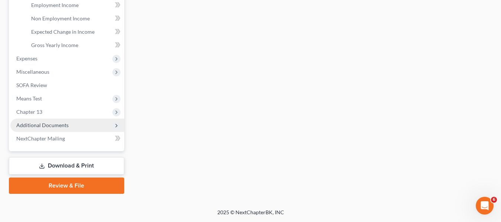
scroll to position [252, 0]
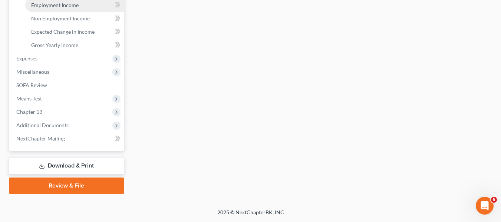
click at [60, 6] on span "Employment Income" at bounding box center [54, 5] width 47 height 6
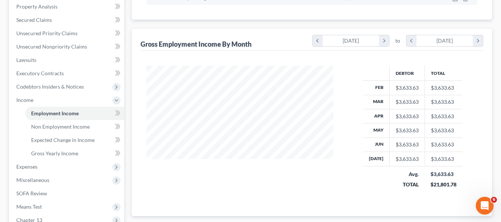
scroll to position [144, 0]
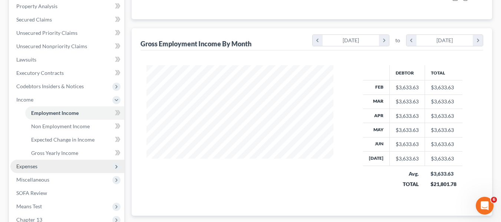
click at [47, 166] on span "Expenses" at bounding box center [67, 166] width 114 height 13
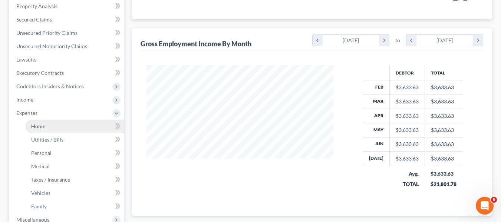
click at [42, 129] on span "Home" at bounding box center [38, 126] width 14 height 6
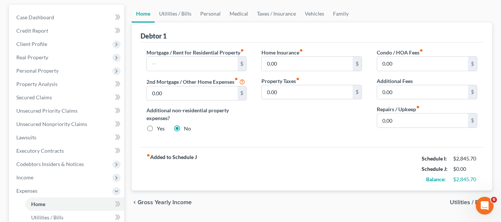
scroll to position [65, 0]
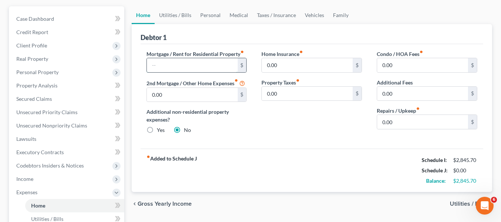
click at [176, 66] on input "text" at bounding box center [192, 65] width 91 height 14
type input "870"
click at [417, 125] on input "0.00" at bounding box center [422, 122] width 91 height 14
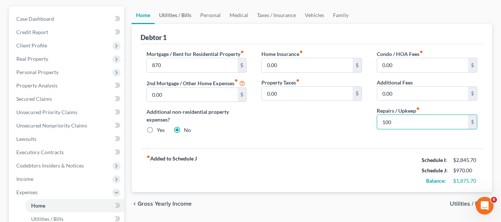
type input "100"
click at [181, 16] on link "Utilities / Bills" at bounding box center [175, 15] width 41 height 18
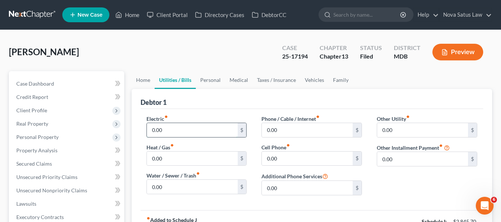
click at [171, 132] on input "0.00" at bounding box center [192, 130] width 91 height 14
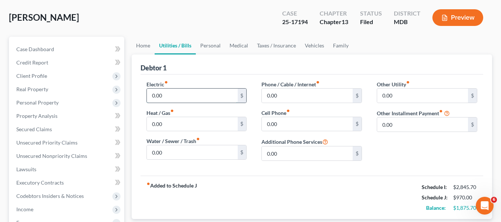
scroll to position [35, 0]
type input "70"
click at [169, 146] on input "0.00" at bounding box center [192, 152] width 91 height 14
type input "120"
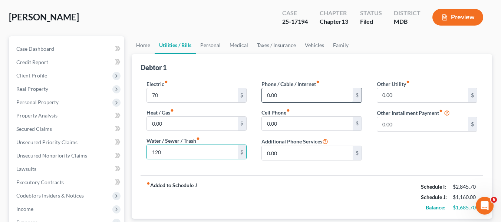
click at [305, 100] on input "0.00" at bounding box center [307, 95] width 91 height 14
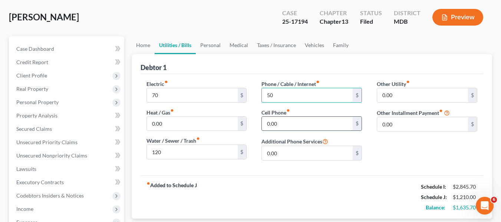
type input "50"
click at [296, 122] on input "0.00" at bounding box center [307, 124] width 91 height 14
type input "170"
click at [214, 46] on link "Personal" at bounding box center [210, 45] width 29 height 18
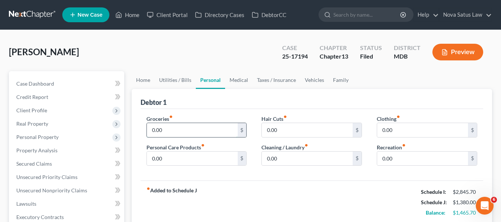
click at [191, 129] on input "0.00" at bounding box center [192, 130] width 91 height 14
type input "500"
click at [312, 81] on link "Vehicles" at bounding box center [315, 80] width 28 height 18
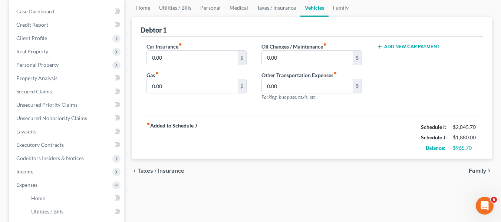
scroll to position [73, 0]
click at [215, 53] on input "0.00" at bounding box center [192, 57] width 91 height 14
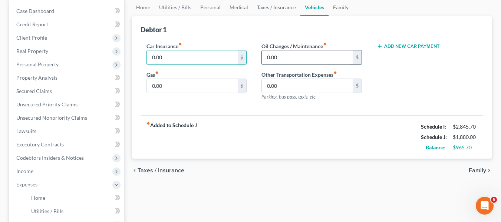
click at [278, 57] on input "0.00" at bounding box center [307, 57] width 91 height 14
type input "50"
click at [188, 59] on input "0.00" at bounding box center [192, 57] width 91 height 14
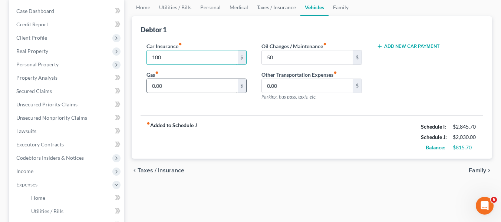
type input "100"
click at [180, 88] on input "0.00" at bounding box center [192, 86] width 91 height 14
type input "100"
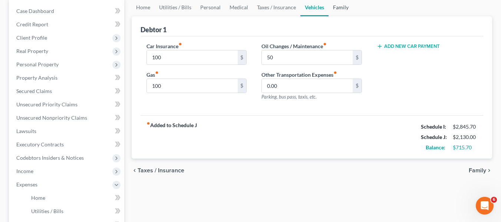
click at [335, 9] on link "Family" at bounding box center [341, 8] width 24 height 18
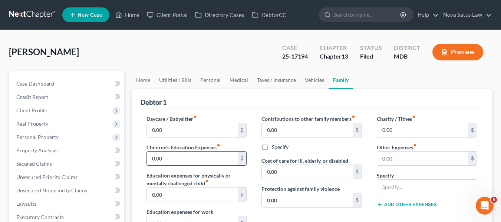
click at [173, 159] on input "0.00" at bounding box center [192, 159] width 91 height 14
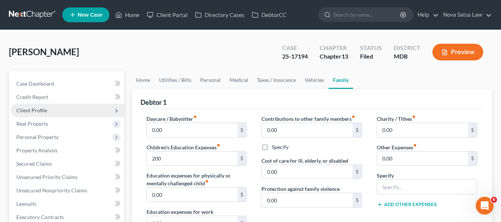
click at [60, 109] on span "Client Profile" at bounding box center [67, 110] width 114 height 13
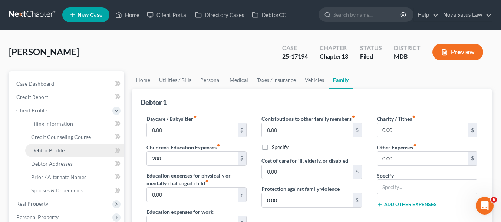
click at [73, 148] on link "Debtor Profile" at bounding box center [74, 150] width 99 height 13
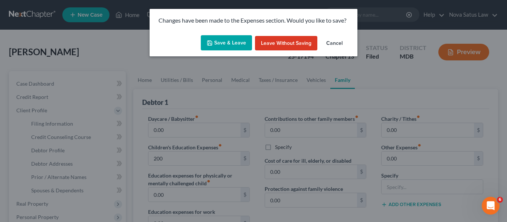
click at [228, 40] on button "Save & Leave" at bounding box center [226, 43] width 51 height 16
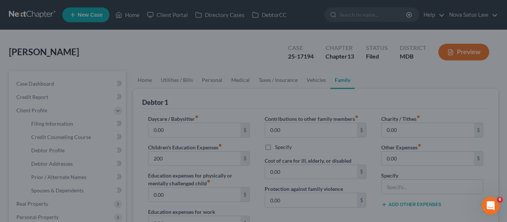
type input "200.00"
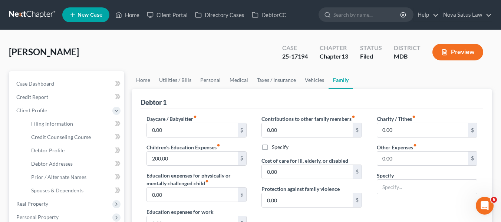
select select "0"
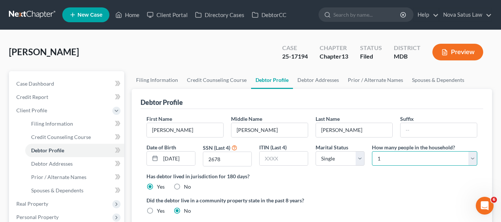
click at [433, 157] on select "Select 1 2 3 4 5 6 7 8 9 10 11 12 13 14 15 16 17 18 19 20" at bounding box center [424, 158] width 105 height 15
select select "2"
click at [372, 151] on select "Select 1 2 3 4 5 6 7 8 9 10 11 12 13 14 15 16 17 18 19 20" at bounding box center [424, 158] width 105 height 15
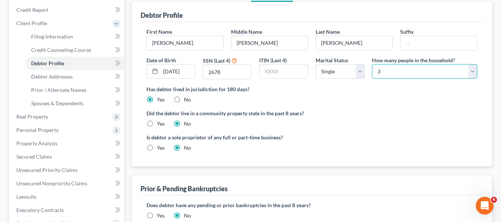
scroll to position [87, 0]
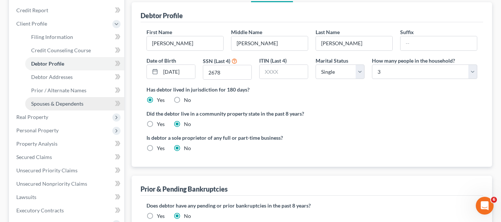
click at [72, 104] on span "Spouses & Dependents" at bounding box center [57, 104] width 52 height 6
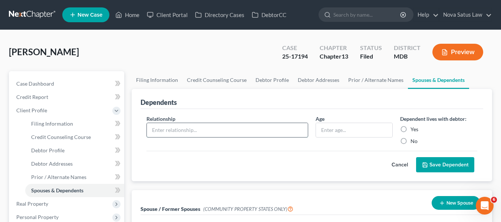
click at [187, 133] on input "text" at bounding box center [227, 130] width 161 height 14
type input "Son"
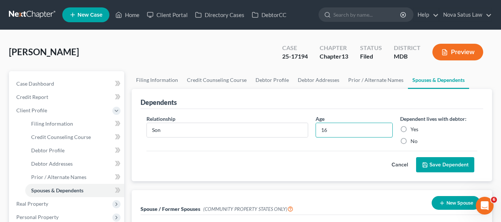
type input "16"
click at [411, 129] on label "Yes" at bounding box center [415, 129] width 8 height 7
click at [414, 129] on input "Yes" at bounding box center [416, 128] width 5 height 5
radio input "true"
click at [428, 163] on icon "submit" at bounding box center [425, 165] width 6 height 6
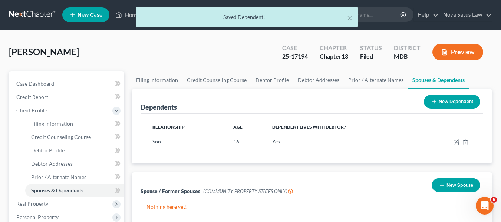
click at [437, 100] on button "New Dependent" at bounding box center [452, 102] width 56 height 14
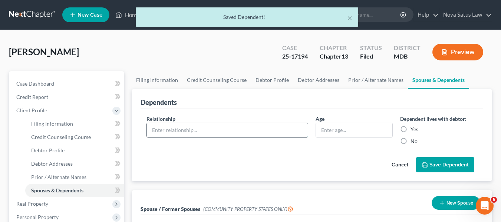
click at [199, 129] on input "text" at bounding box center [227, 130] width 161 height 14
type input "Son"
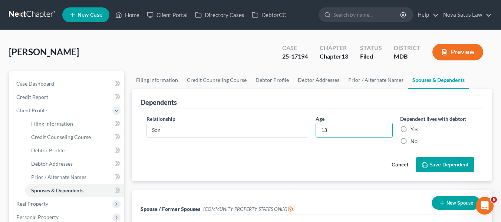
type input "13"
click at [411, 128] on label "Yes" at bounding box center [415, 129] width 8 height 7
click at [414, 128] on input "Yes" at bounding box center [416, 128] width 5 height 5
radio input "true"
click at [430, 163] on button "Save Dependent" at bounding box center [445, 165] width 58 height 16
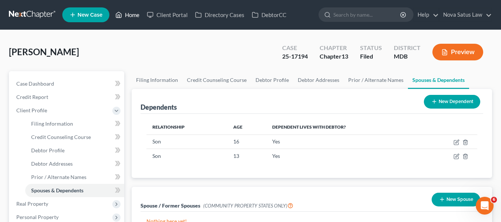
click at [131, 15] on link "Home" at bounding box center [128, 14] width 32 height 13
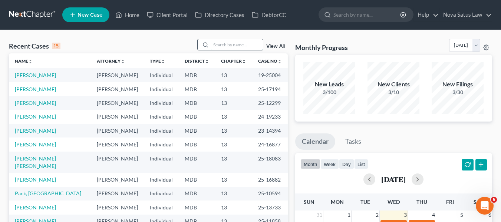
click at [220, 44] on input "search" at bounding box center [237, 44] width 52 height 11
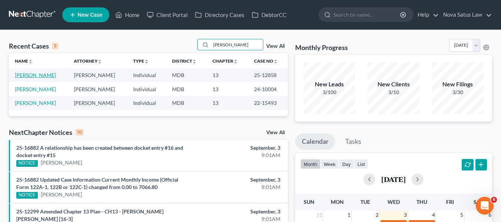
type input "[PERSON_NAME]"
click at [34, 72] on link "[PERSON_NAME]" at bounding box center [35, 75] width 41 height 6
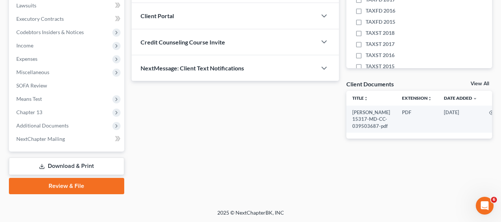
scroll to position [199, 0]
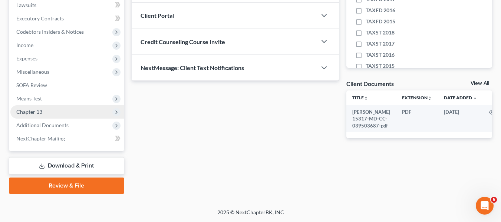
click at [49, 108] on span "Chapter 13" at bounding box center [67, 111] width 114 height 13
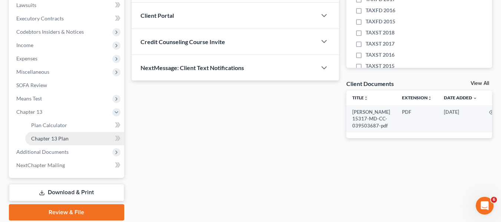
click at [60, 134] on link "Chapter 13 Plan" at bounding box center [74, 138] width 99 height 13
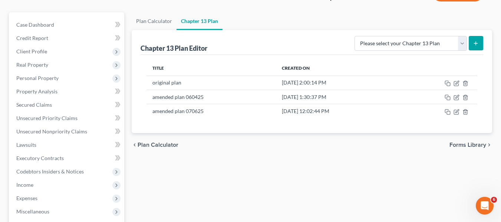
scroll to position [86, 0]
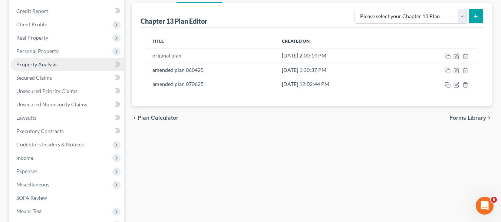
click at [39, 68] on link "Property Analysis" at bounding box center [67, 64] width 114 height 13
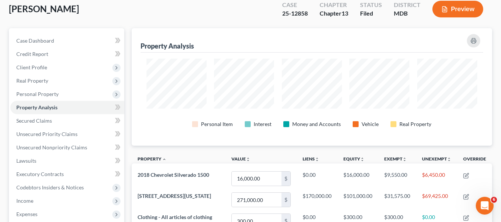
scroll to position [50, 0]
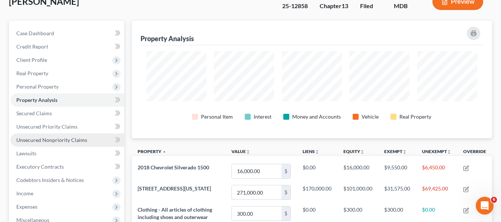
click at [46, 136] on link "Unsecured Nonpriority Claims" at bounding box center [67, 140] width 114 height 13
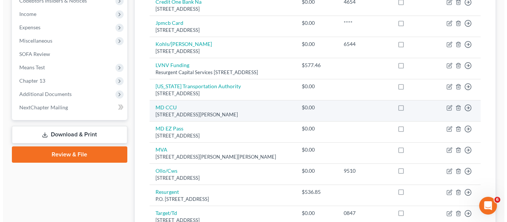
scroll to position [230, 0]
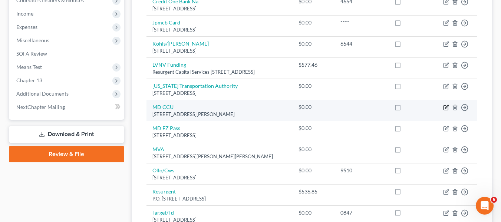
click at [445, 108] on icon "button" at bounding box center [446, 108] width 6 height 6
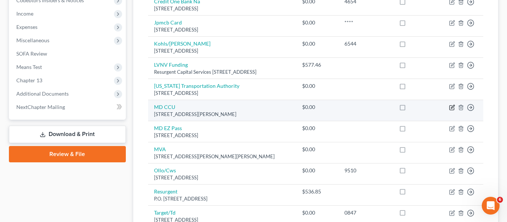
select select "21"
select select "0"
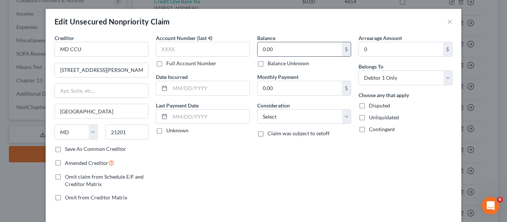
click at [308, 50] on input "0.00" at bounding box center [300, 49] width 84 height 14
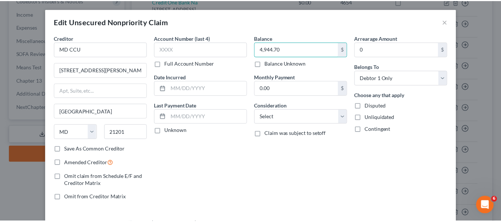
scroll to position [53, 0]
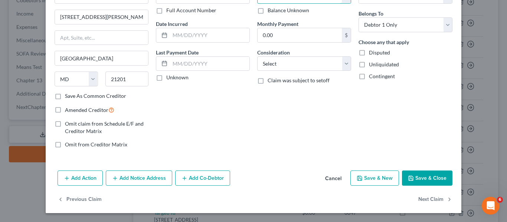
type input "4,944.70"
click at [405, 181] on button "Save & Close" at bounding box center [427, 179] width 50 height 16
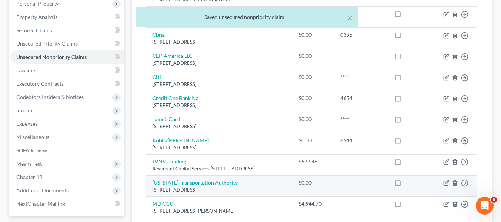
scroll to position [133, 0]
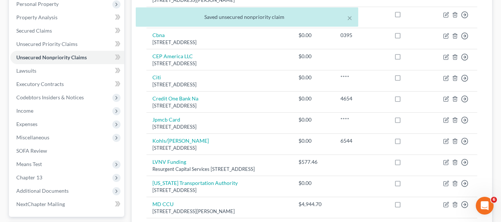
click at [26, 19] on div "× Saved unsecured nonpriority claim" at bounding box center [246, 18] width 501 height 23
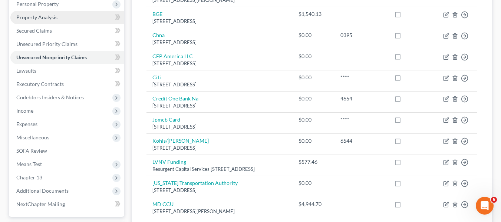
click at [43, 19] on span "Property Analysis" at bounding box center [36, 17] width 41 height 6
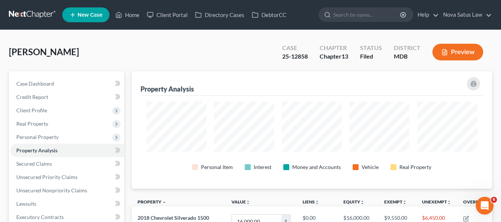
scroll to position [118, 361]
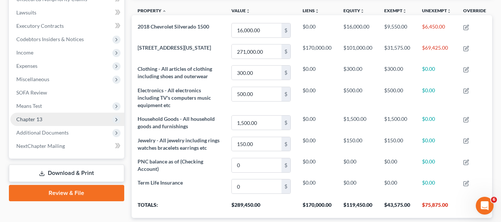
click at [34, 115] on span "Chapter 13" at bounding box center [67, 119] width 114 height 13
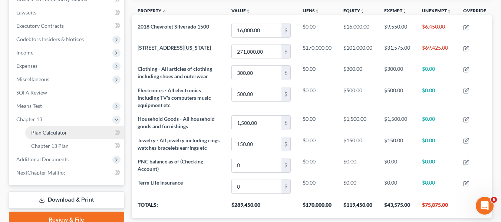
click at [39, 134] on span "Plan Calculator" at bounding box center [49, 132] width 36 height 6
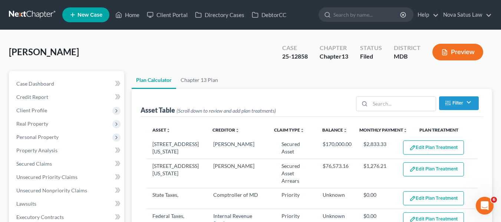
select select "59"
click at [202, 77] on link "Chapter 13 Plan" at bounding box center [199, 80] width 46 height 18
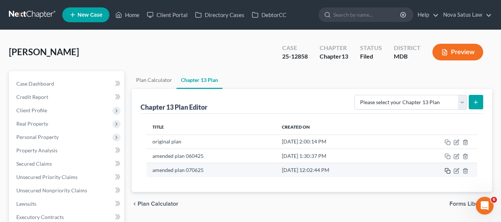
click at [447, 172] on rect "button" at bounding box center [448, 171] width 3 height 3
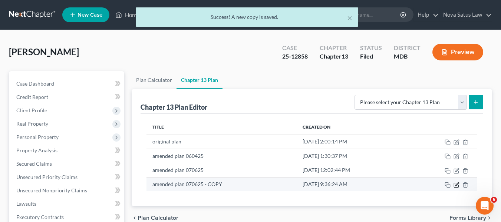
click at [458, 183] on icon "button" at bounding box center [457, 184] width 3 height 3
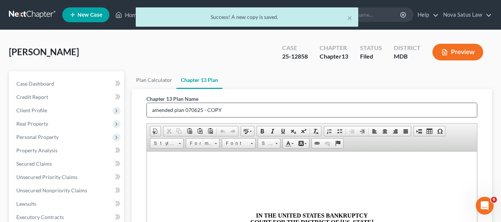
click at [249, 111] on input "amended plan 070625 - COPY" at bounding box center [312, 110] width 330 height 14
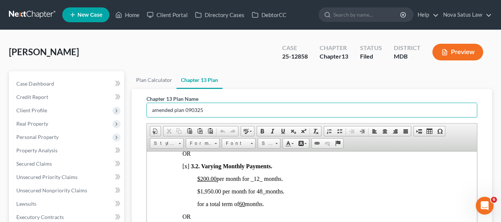
scroll to position [592, 0]
type input "amended plan 090325"
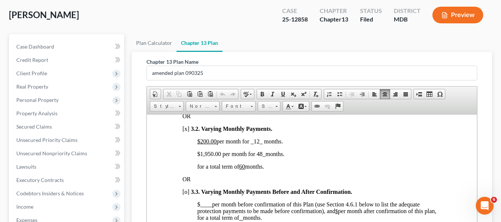
click at [204, 157] on span "$1,950.00 per month for 48 _ months." at bounding box center [240, 154] width 87 height 6
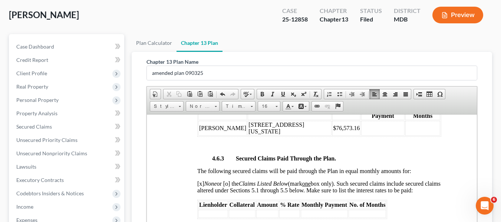
scroll to position [1410, 0]
click at [405, 129] on td at bounding box center [422, 127] width 35 height 15
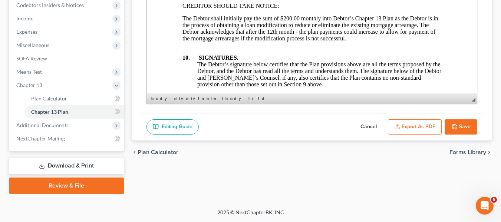
scroll to position [2939, 0]
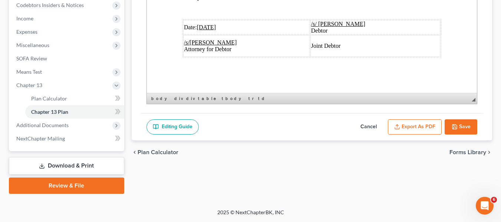
click at [203, 24] on u "[DATE]" at bounding box center [206, 27] width 19 height 6
click at [414, 123] on button "Export as PDF" at bounding box center [415, 127] width 54 height 16
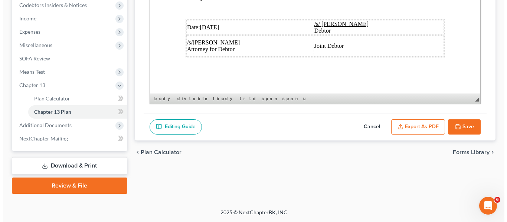
scroll to position [2913, 0]
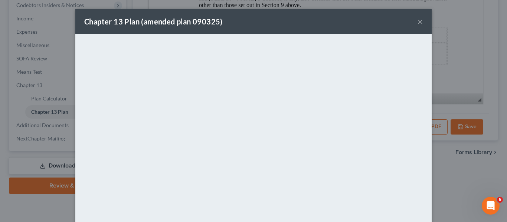
click at [240, 19] on div "Chapter 13 Plan (amended plan 090325) ×" at bounding box center [253, 21] width 356 height 25
click at [417, 22] on button "×" at bounding box center [419, 21] width 5 height 9
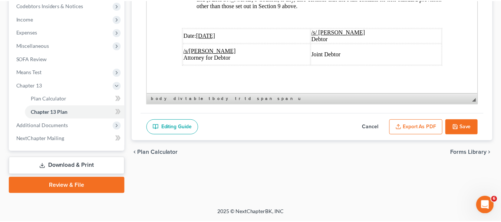
scroll to position [2939, 0]
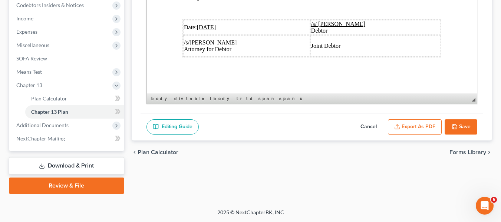
click at [465, 125] on button "Save" at bounding box center [461, 127] width 33 height 16
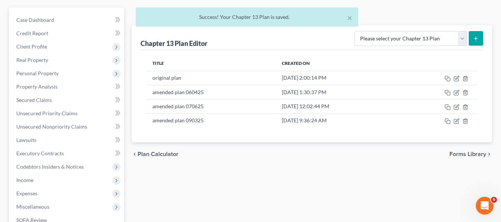
scroll to position [0, 0]
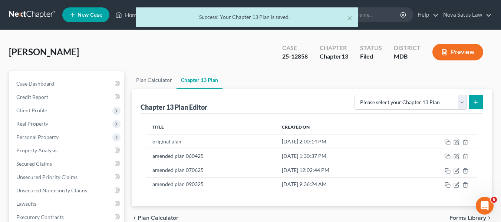
click at [129, 14] on div "× Success! Your Chapter 13 Plan is saved." at bounding box center [246, 18] width 501 height 23
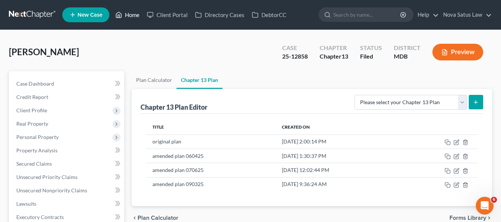
click at [129, 14] on link "Home" at bounding box center [128, 14] width 32 height 13
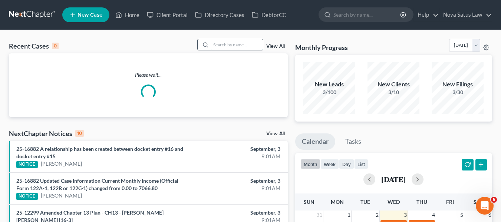
click at [215, 45] on input "search" at bounding box center [237, 44] width 52 height 11
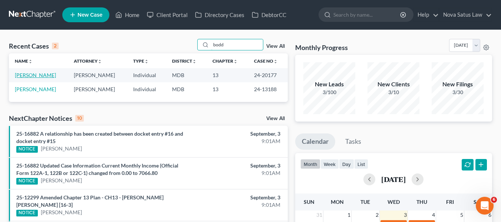
type input "bodd"
click at [26, 74] on link "[PERSON_NAME]" at bounding box center [35, 75] width 41 height 6
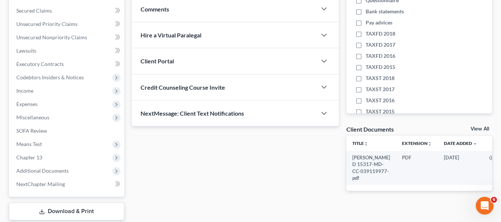
scroll to position [199, 0]
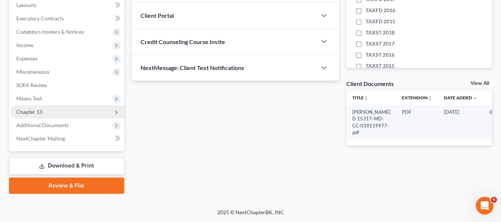
click at [28, 111] on span "Chapter 13" at bounding box center [29, 112] width 26 height 6
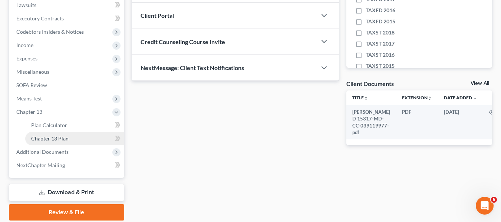
click at [40, 137] on span "Chapter 13 Plan" at bounding box center [49, 138] width 37 height 6
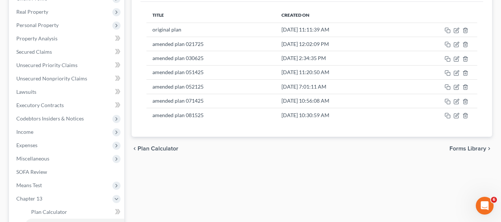
scroll to position [69, 0]
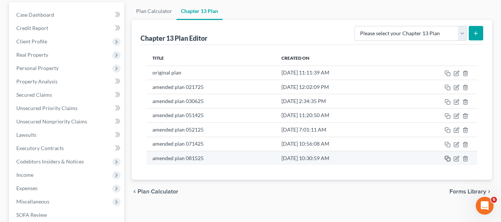
click at [449, 157] on icon "button" at bounding box center [446, 157] width 3 height 3
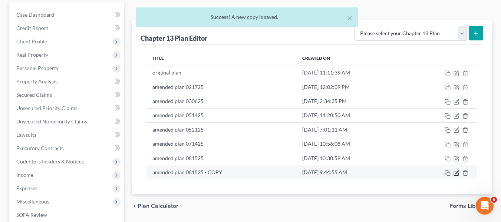
click at [455, 173] on icon "button" at bounding box center [457, 173] width 6 height 6
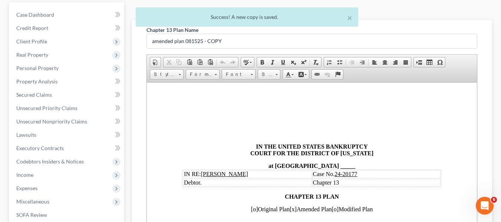
scroll to position [0, 0]
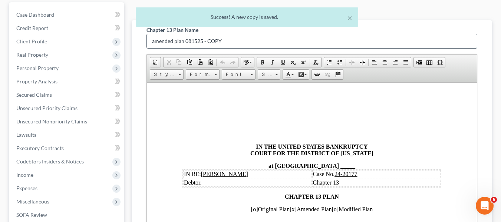
click at [238, 37] on input "amended plan 081525 - COPY" at bounding box center [312, 41] width 330 height 14
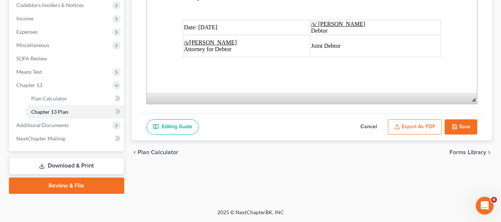
scroll to position [3032, 0]
type input "amended plan 090325"
click at [200, 24] on span "Date: [DATE]" at bounding box center [200, 27] width 33 height 6
click at [395, 120] on button "Export as PDF" at bounding box center [415, 127] width 54 height 16
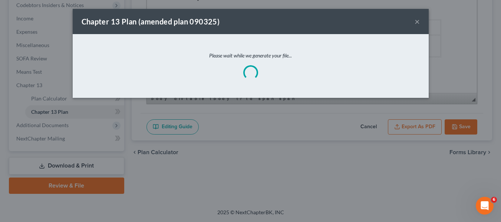
scroll to position [3005, 0]
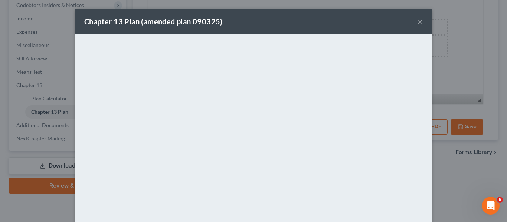
click at [245, 30] on div "Chapter 13 Plan (amended plan 090325) ×" at bounding box center [253, 21] width 356 height 25
click at [417, 20] on button "×" at bounding box center [419, 21] width 5 height 9
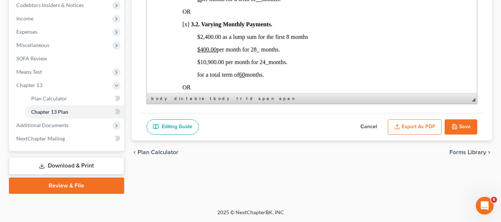
scroll to position [508, 0]
click at [449, 127] on button "Save" at bounding box center [461, 127] width 33 height 16
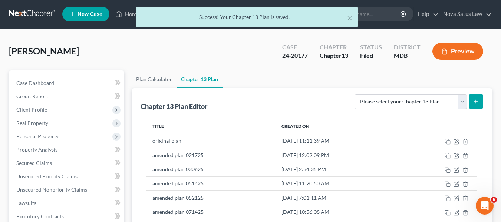
scroll to position [0, 0]
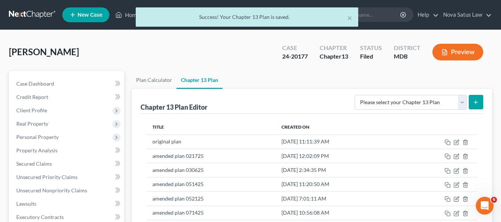
click at [128, 14] on div "× Success! Your Chapter 13 Plan is saved." at bounding box center [246, 18] width 501 height 23
click at [129, 15] on div "× Success! Your Chapter 13 Plan is saved." at bounding box center [246, 18] width 501 height 23
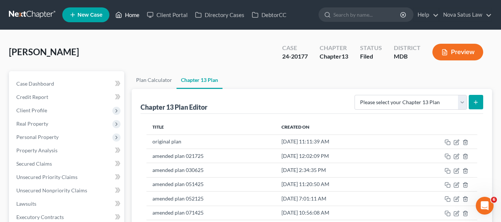
click at [129, 16] on link "Home" at bounding box center [128, 14] width 32 height 13
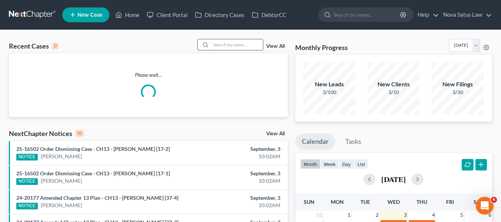
click at [215, 43] on input "search" at bounding box center [237, 44] width 52 height 11
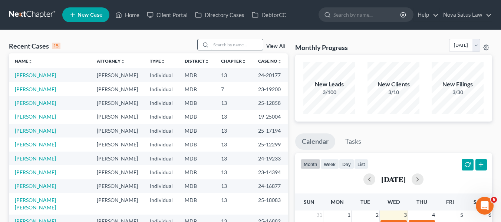
type input "d"
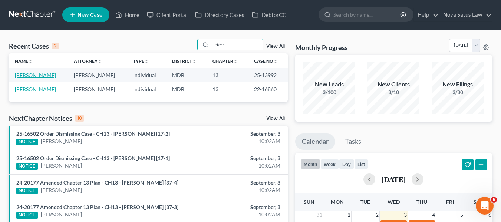
type input "teferr"
click at [32, 72] on link "[PERSON_NAME]" at bounding box center [35, 75] width 41 height 6
